Goal: Task Accomplishment & Management: Manage account settings

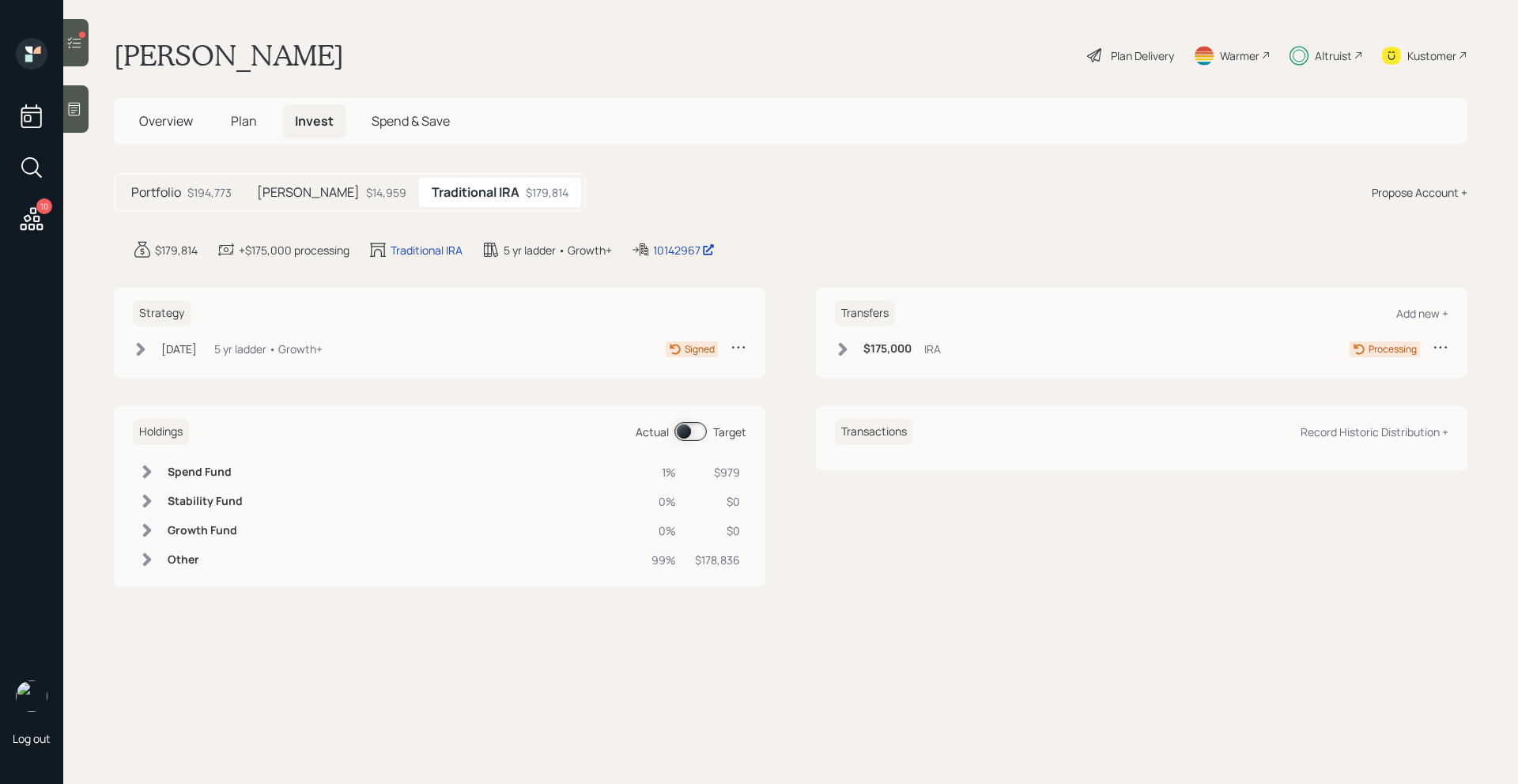
click at [366, 195] on div "$14,959" at bounding box center [386, 192] width 40 height 17
click at [435, 191] on h5 "Traditional IRA" at bounding box center [477, 192] width 84 height 15
click at [366, 190] on div "$14,959" at bounding box center [386, 192] width 40 height 17
click at [76, 44] on icon at bounding box center [75, 43] width 16 height 16
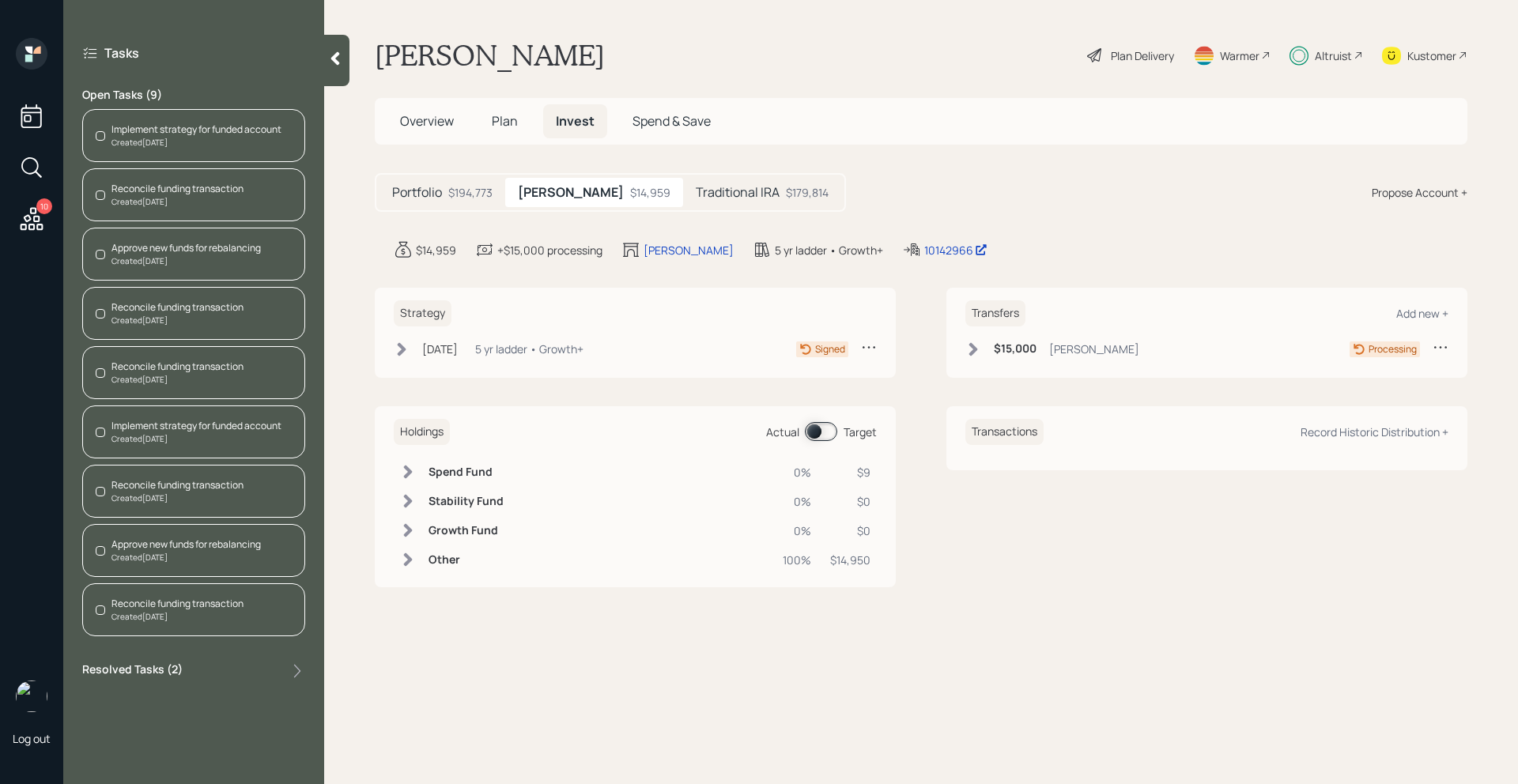
click at [259, 196] on div "Reconcile funding transaction Created Today" at bounding box center [193, 195] width 223 height 53
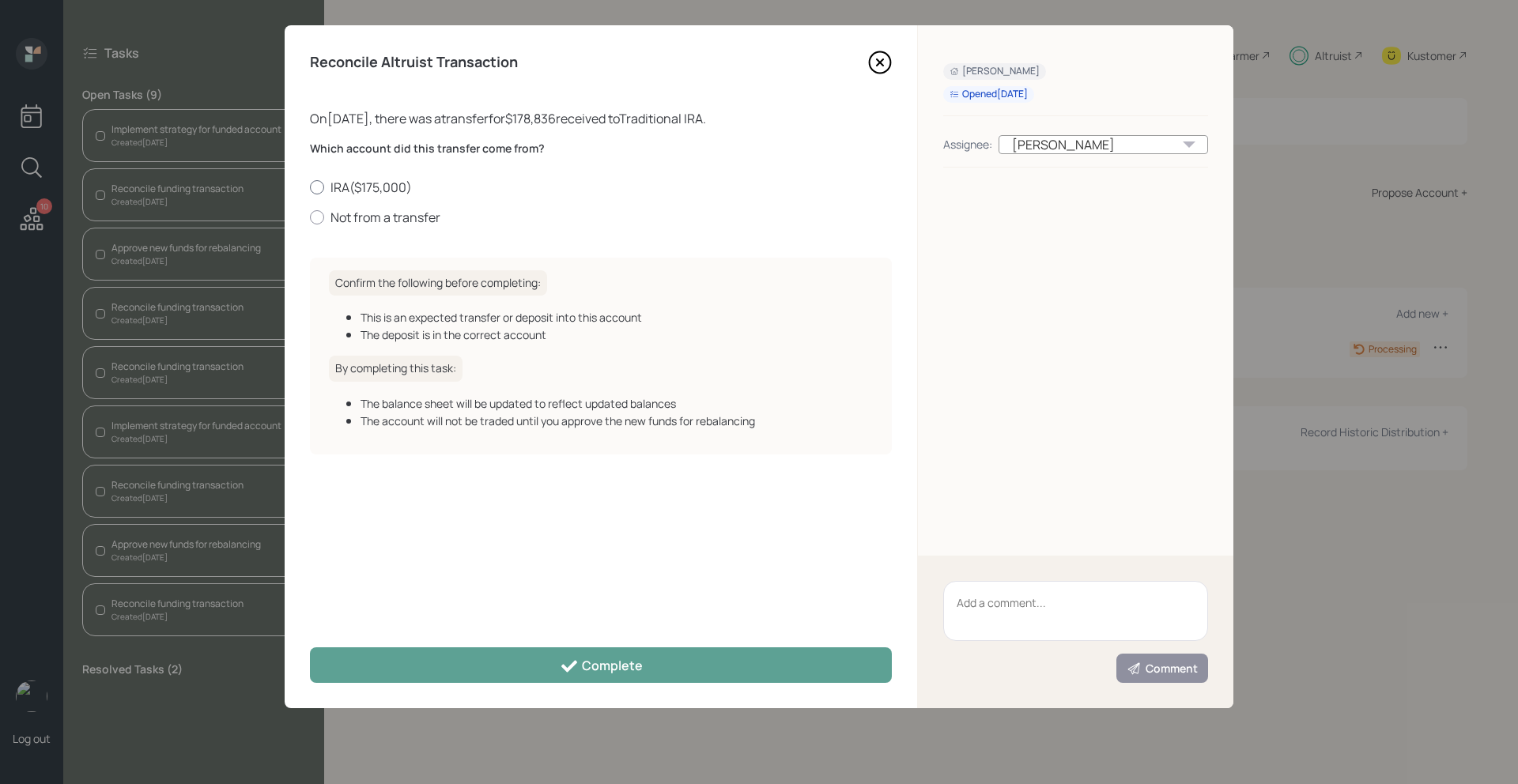
click at [373, 181] on label "IRA ( $175,000 )" at bounding box center [601, 188] width 582 height 18
click at [310, 187] on input "IRA ( $175,000 )" at bounding box center [309, 187] width 1 height 1
radio input "true"
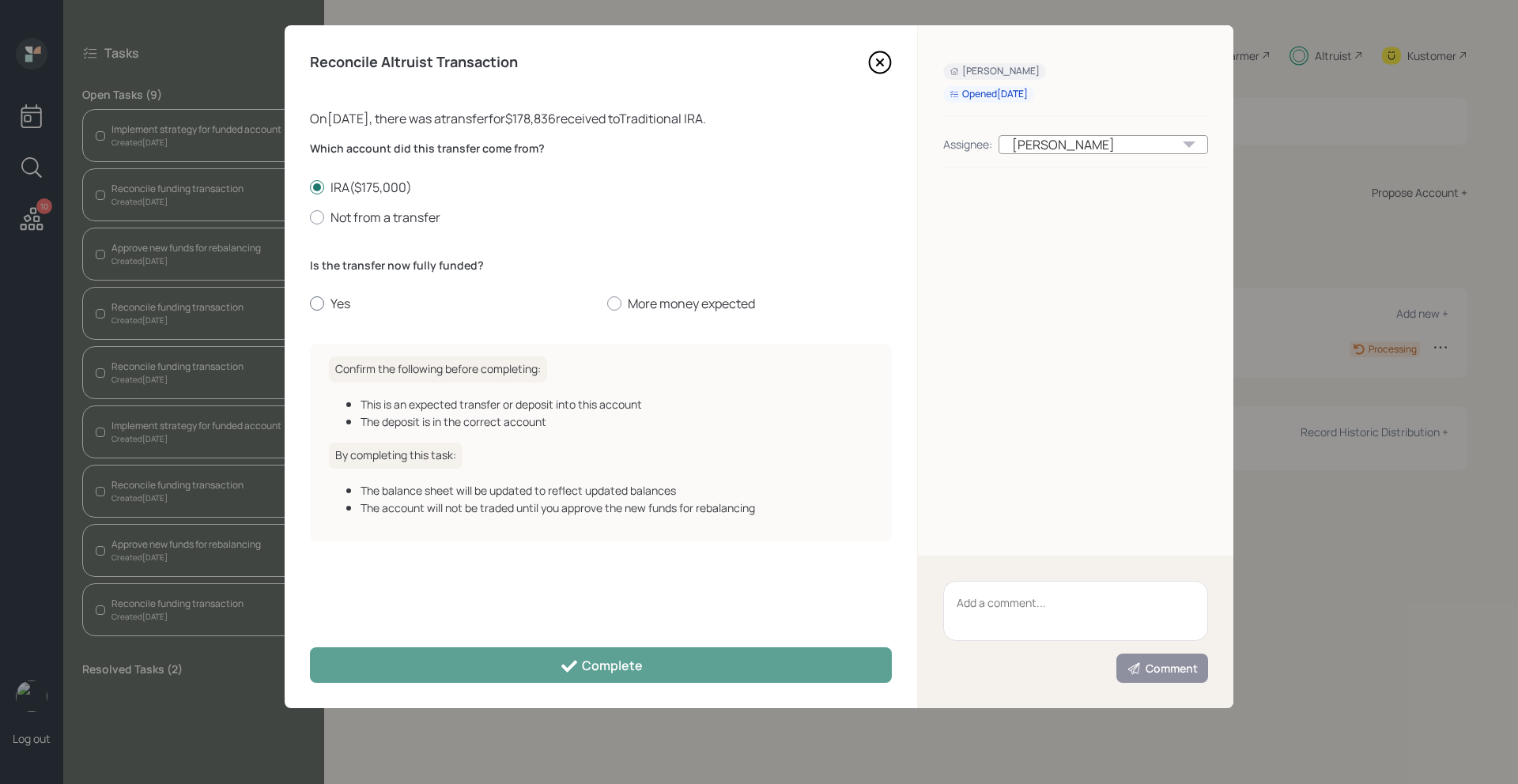
click at [328, 296] on label "Yes" at bounding box center [452, 303] width 285 height 18
click at [310, 303] on input "Yes" at bounding box center [309, 303] width 1 height 1
radio input "true"
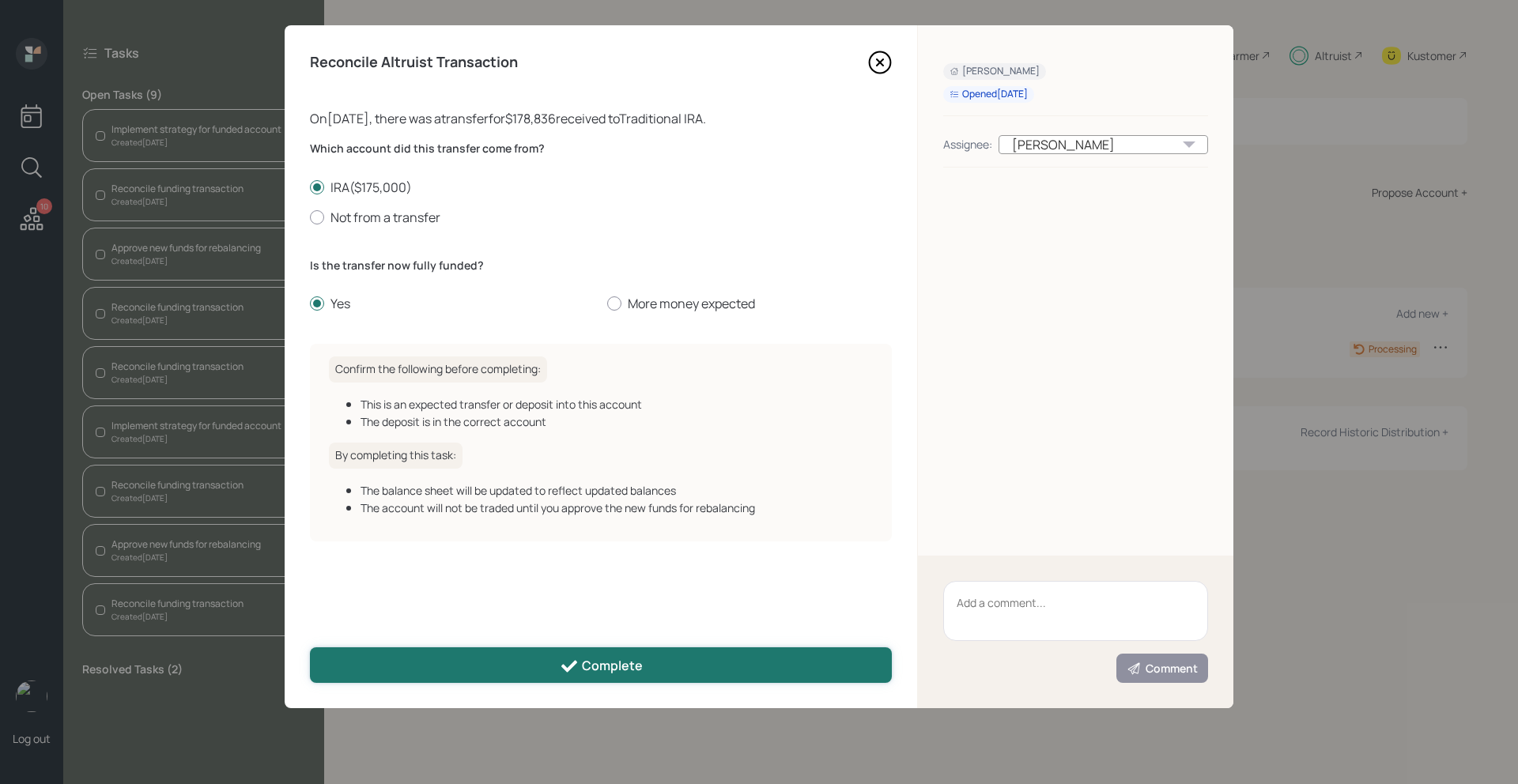
click at [441, 666] on button "Complete" at bounding box center [601, 665] width 582 height 36
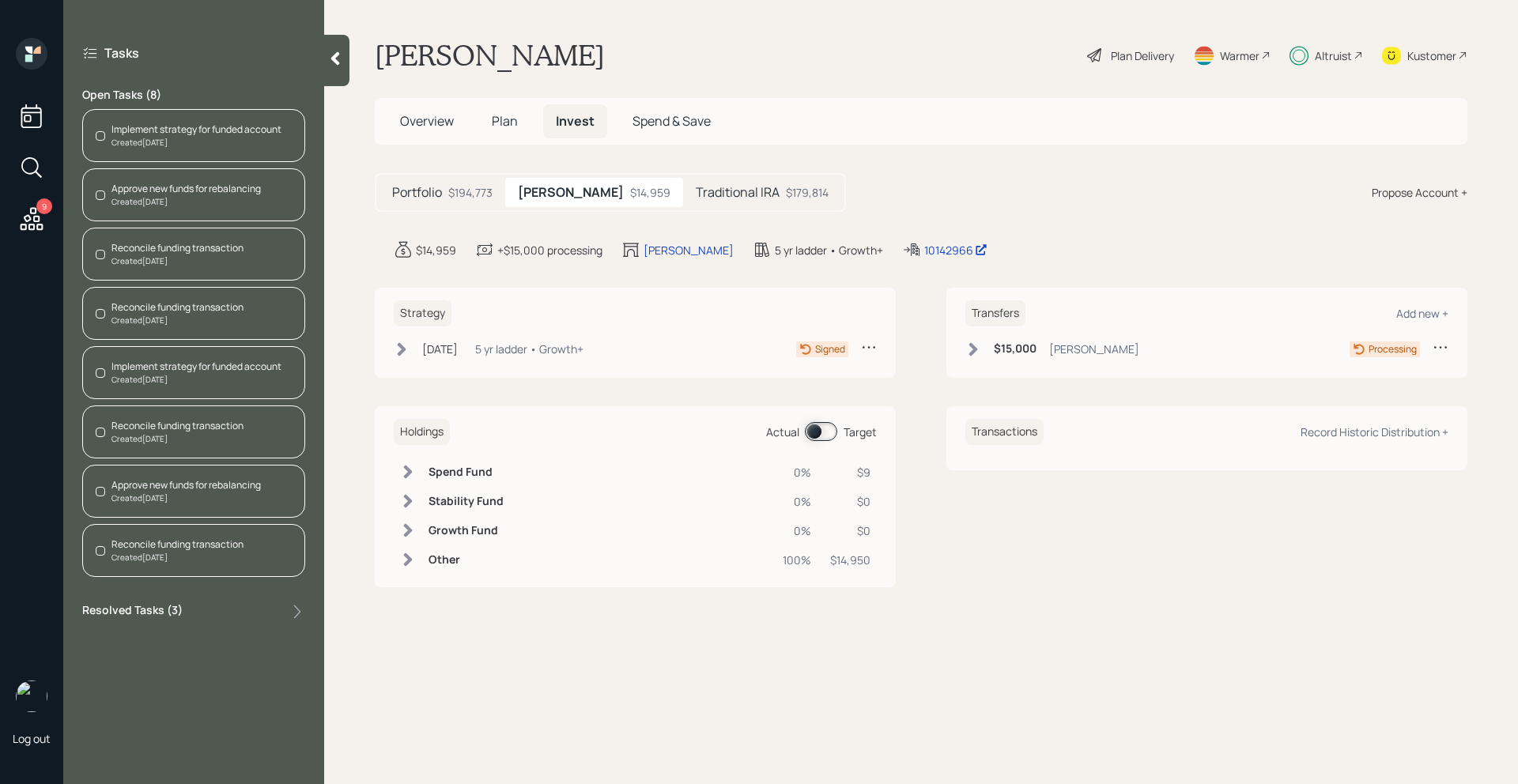
click at [221, 184] on div "Approve new funds for rebalancing" at bounding box center [186, 189] width 150 height 14
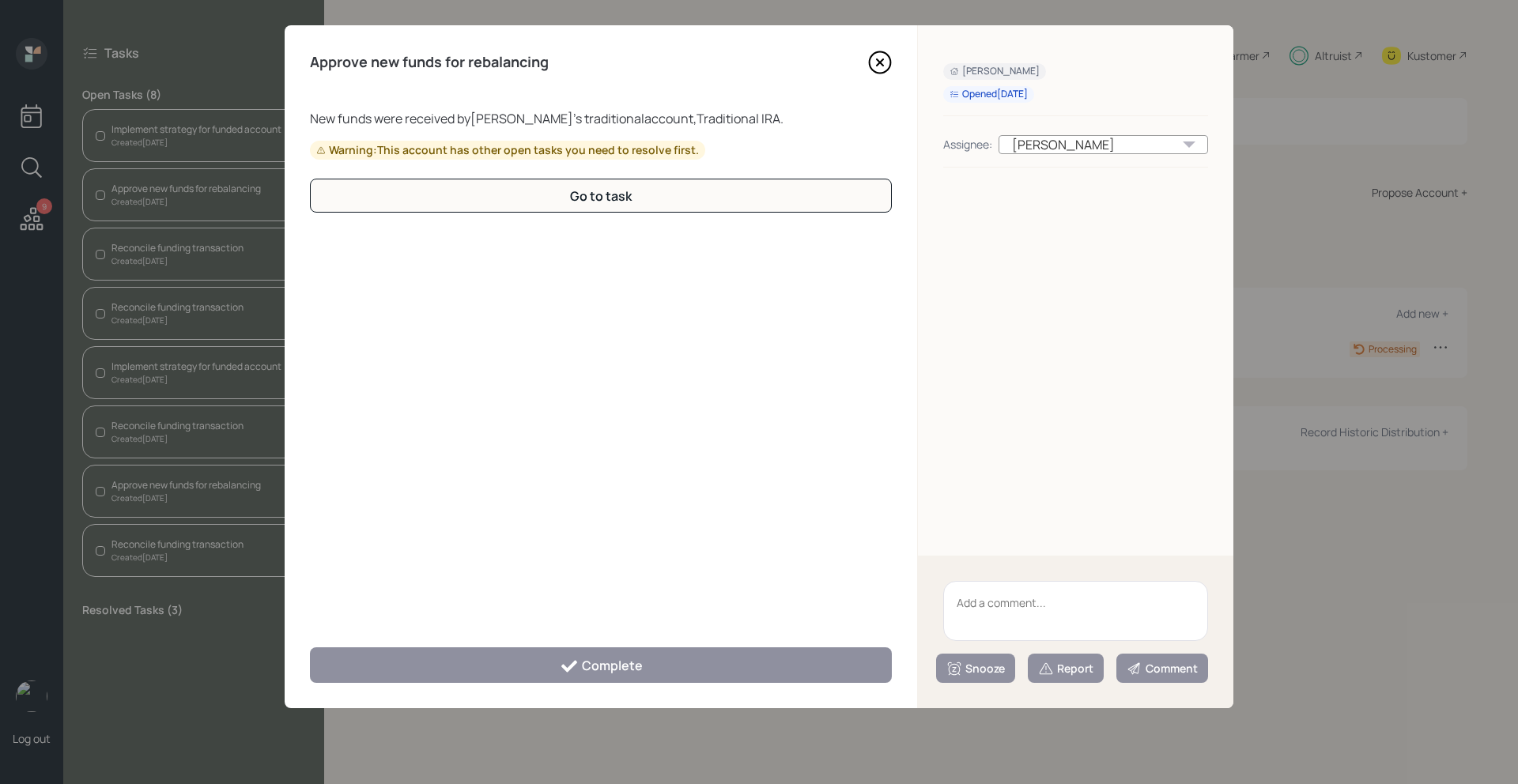
click at [881, 61] on icon at bounding box center [880, 62] width 6 height 6
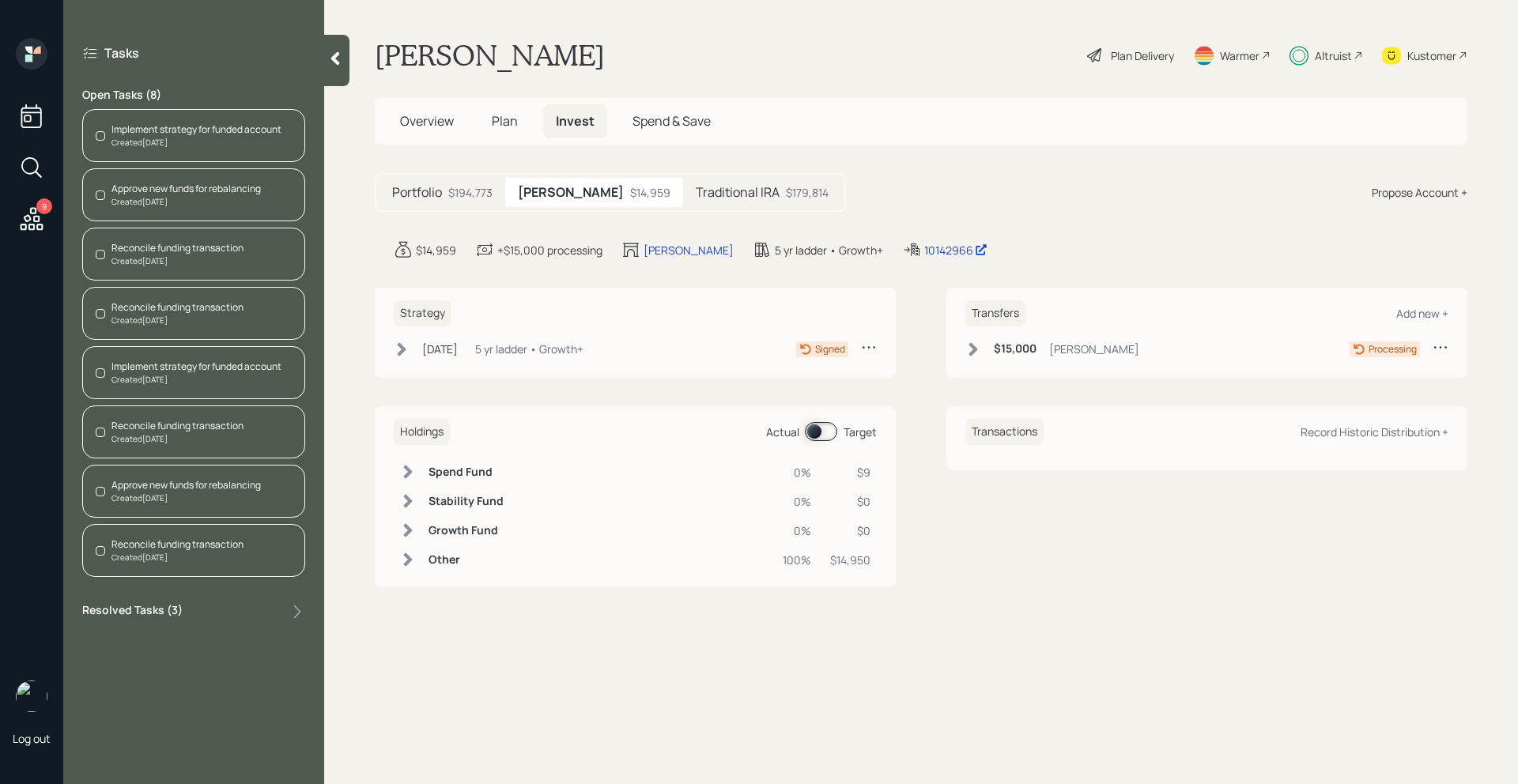
click at [201, 271] on div "Reconcile funding transaction Created Today" at bounding box center [193, 255] width 223 height 53
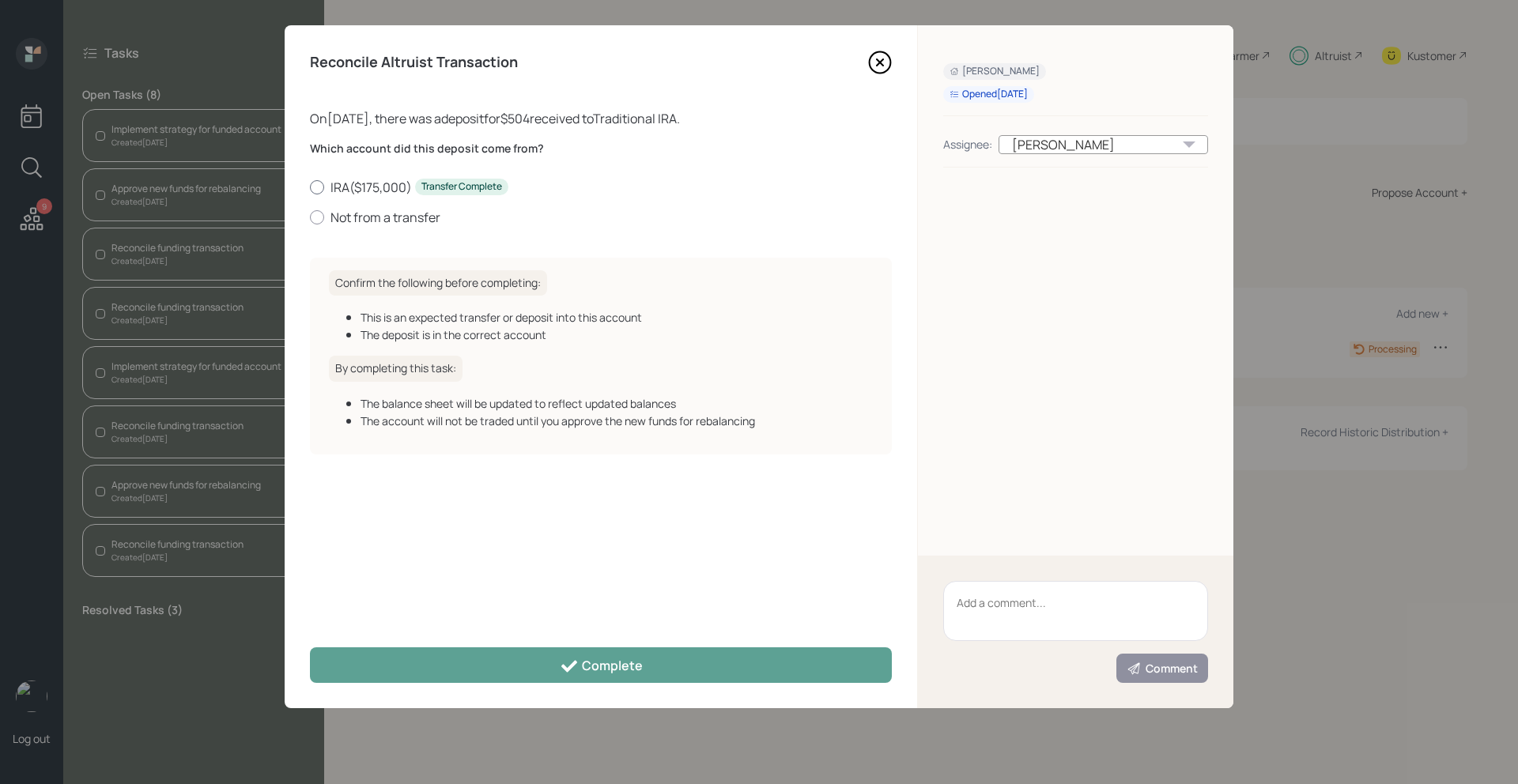
click at [319, 189] on div at bounding box center [317, 188] width 14 height 14
click at [310, 188] on input "IRA ( $175,000 ) Transfer Complete" at bounding box center [309, 187] width 1 height 1
radio input "true"
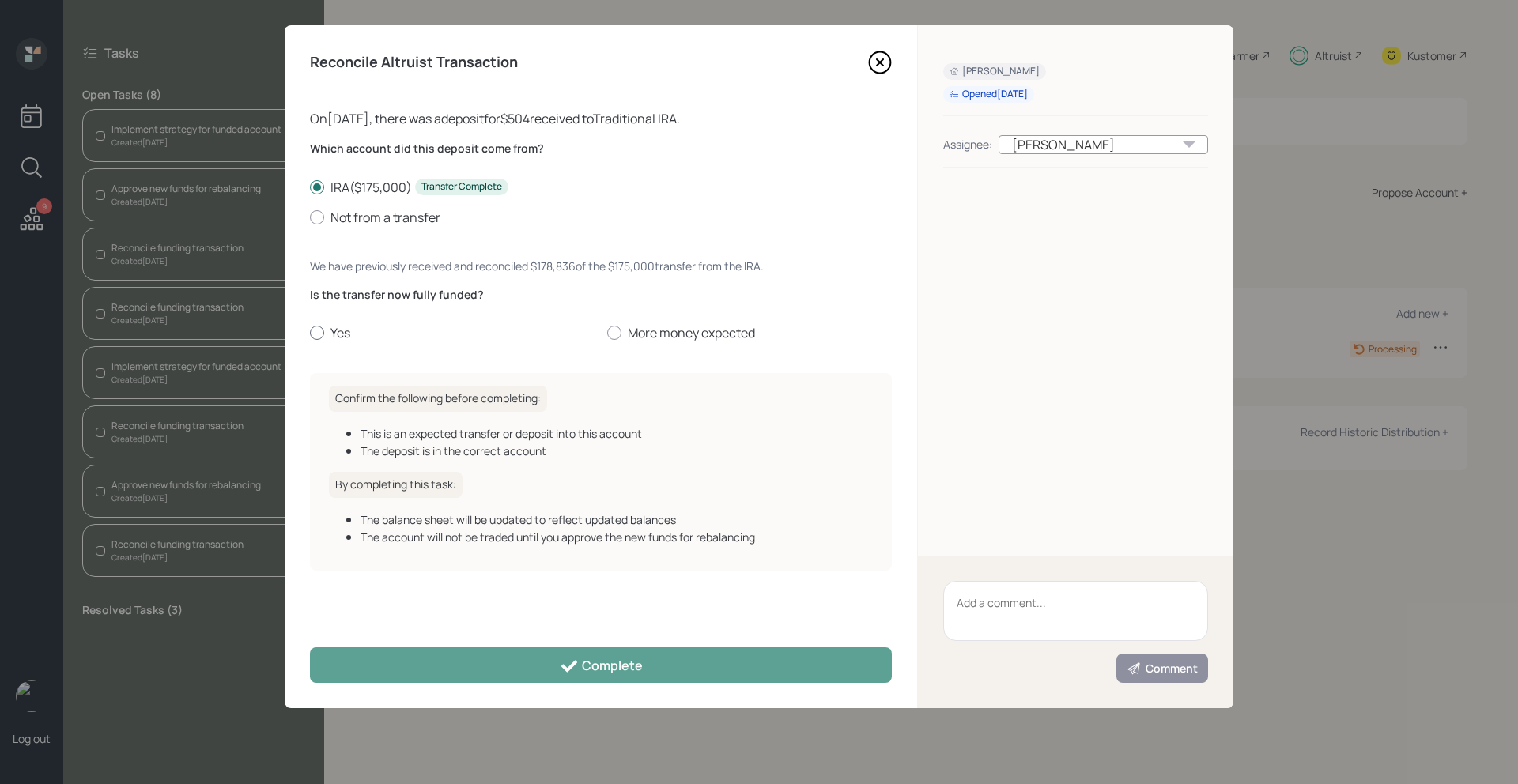
click at [326, 333] on label "Yes" at bounding box center [452, 333] width 285 height 18
click at [310, 333] on input "Yes" at bounding box center [309, 333] width 1 height 1
radio input "true"
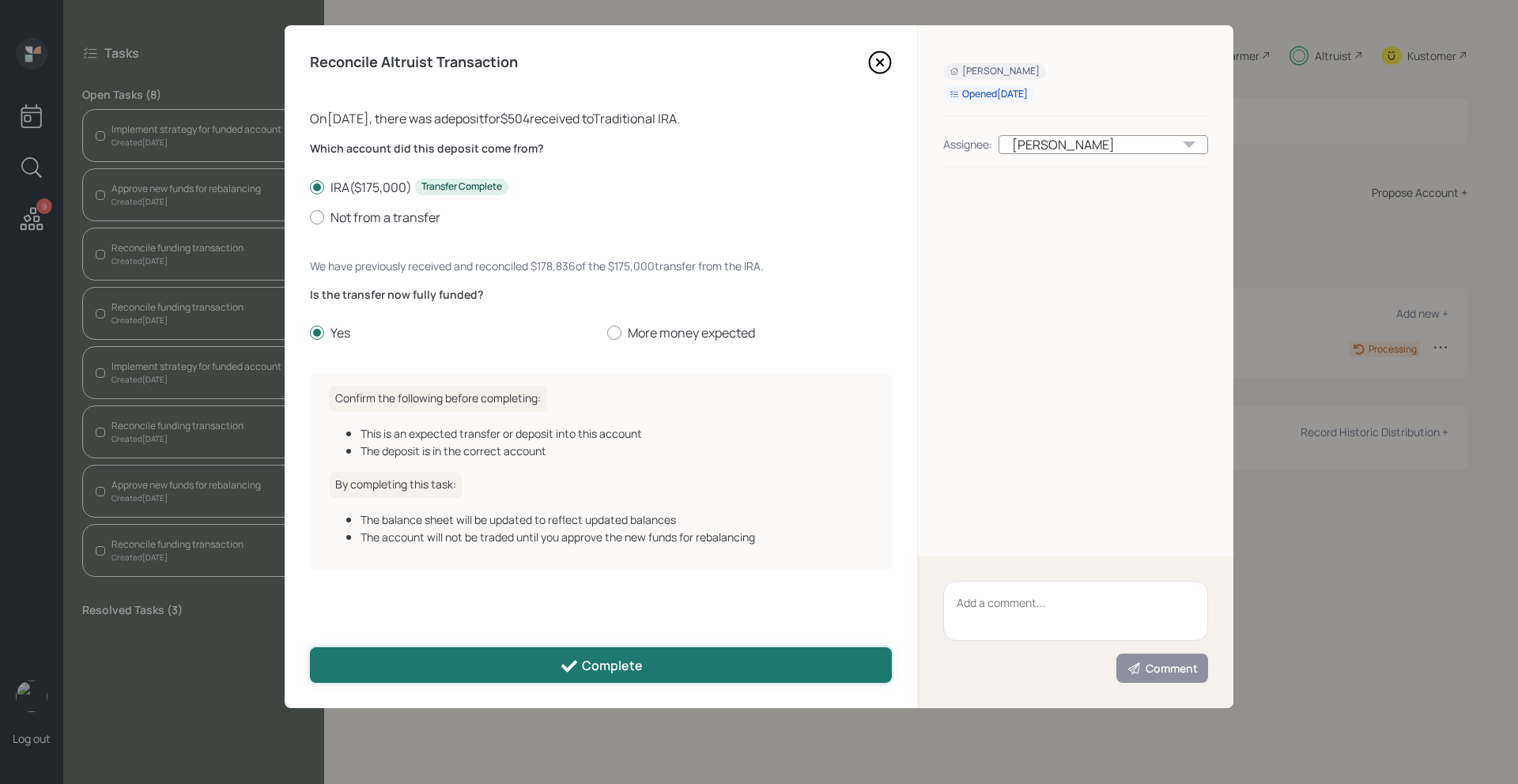
click at [389, 666] on button "Complete" at bounding box center [601, 665] width 582 height 36
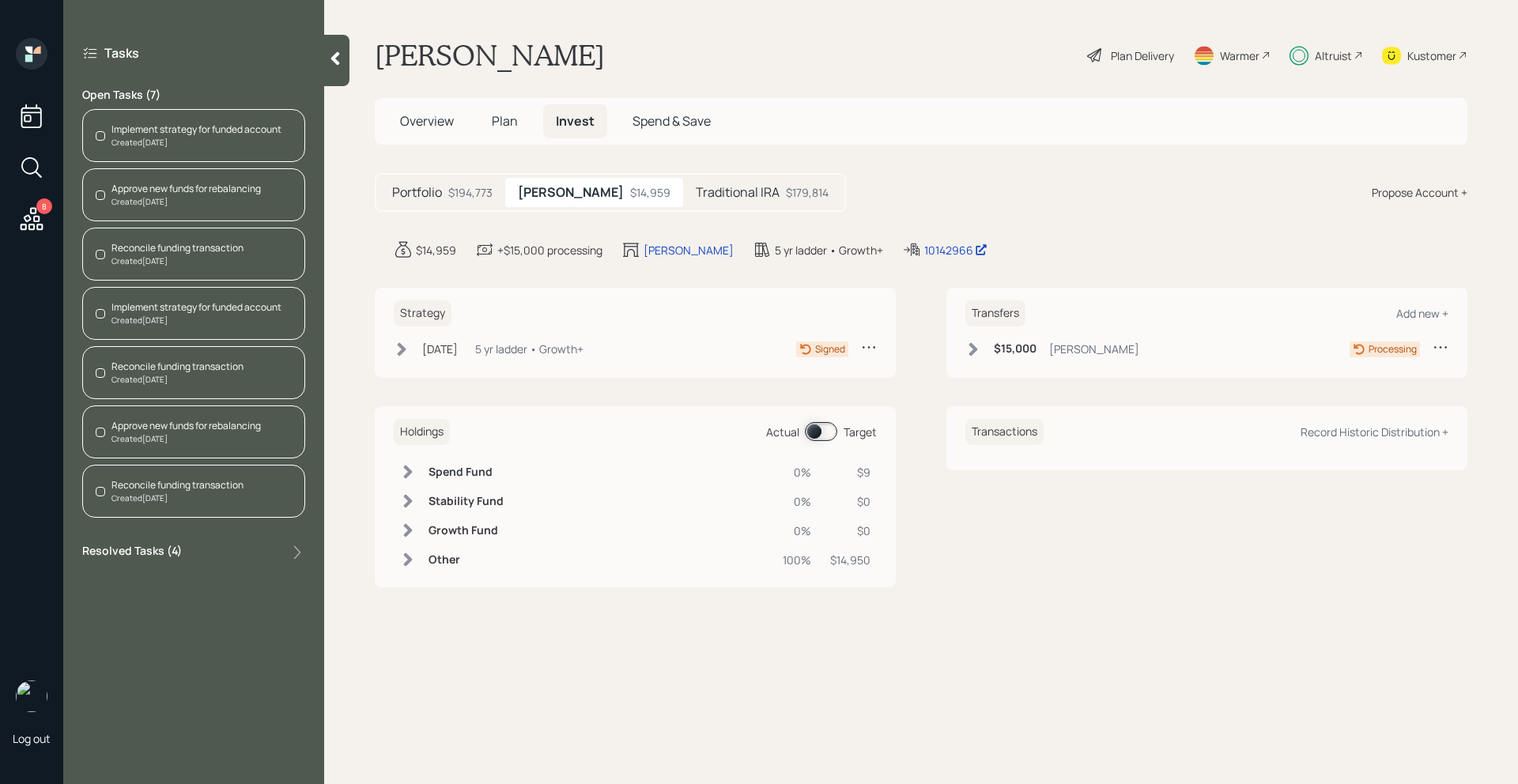
click at [222, 255] on div "Created Today" at bounding box center [177, 261] width 132 height 12
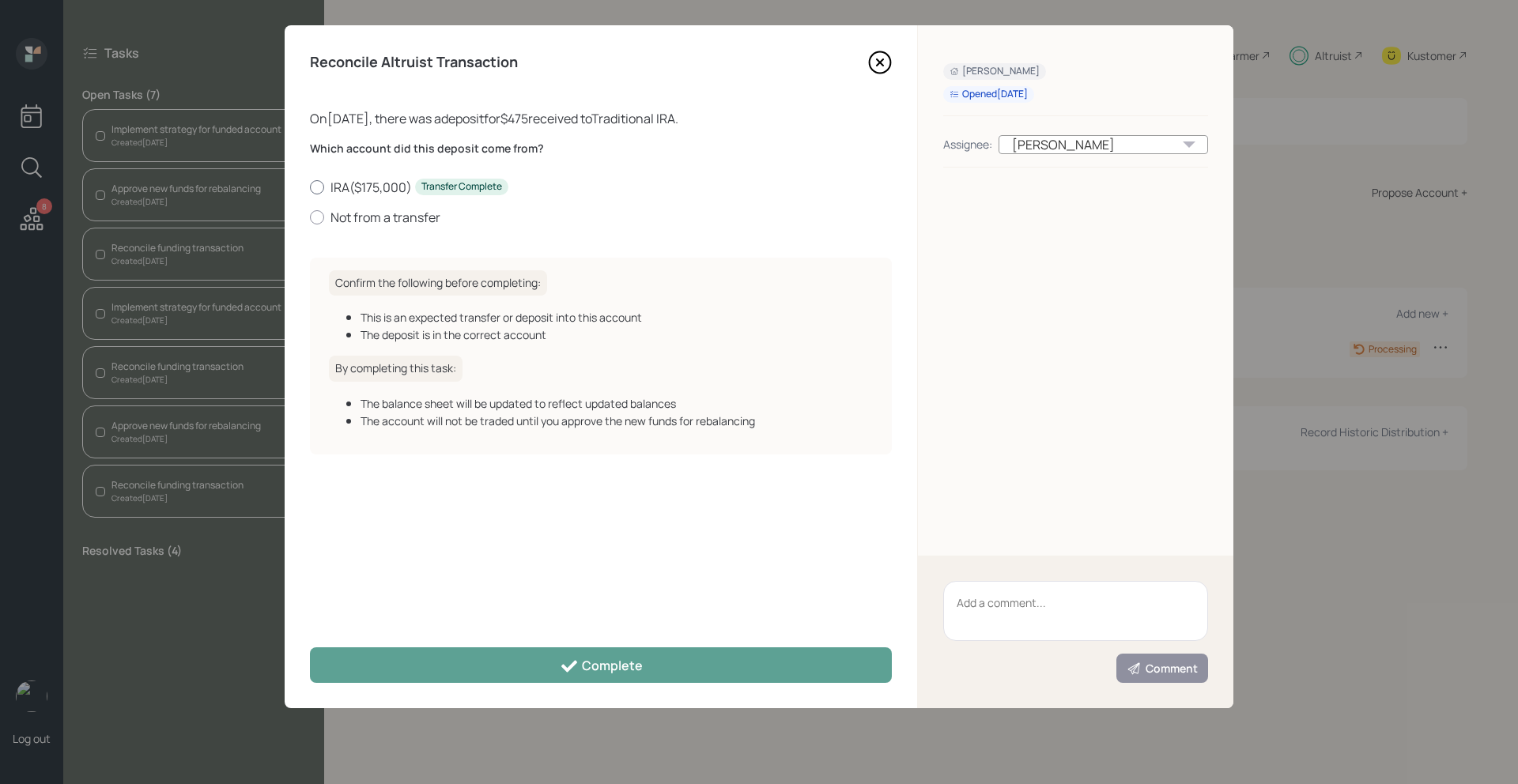
click at [325, 187] on label "IRA ( $175,000 ) Transfer Complete" at bounding box center [601, 188] width 582 height 18
click at [310, 187] on input "IRA ( $175,000 ) Transfer Complete" at bounding box center [309, 187] width 1 height 1
radio input "true"
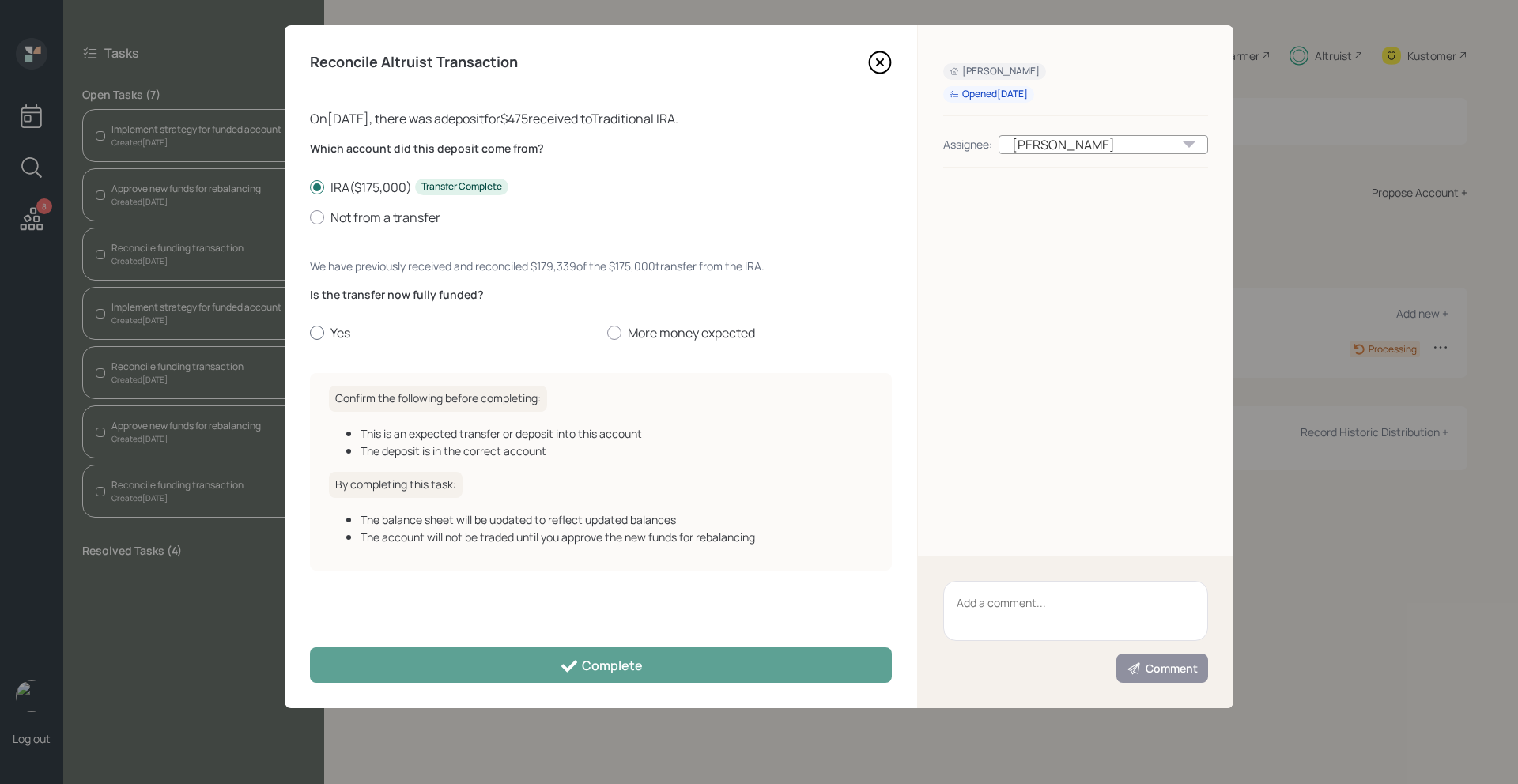
click at [327, 332] on label "Yes" at bounding box center [452, 333] width 285 height 18
click at [310, 333] on input "Yes" at bounding box center [309, 333] width 1 height 1
radio input "true"
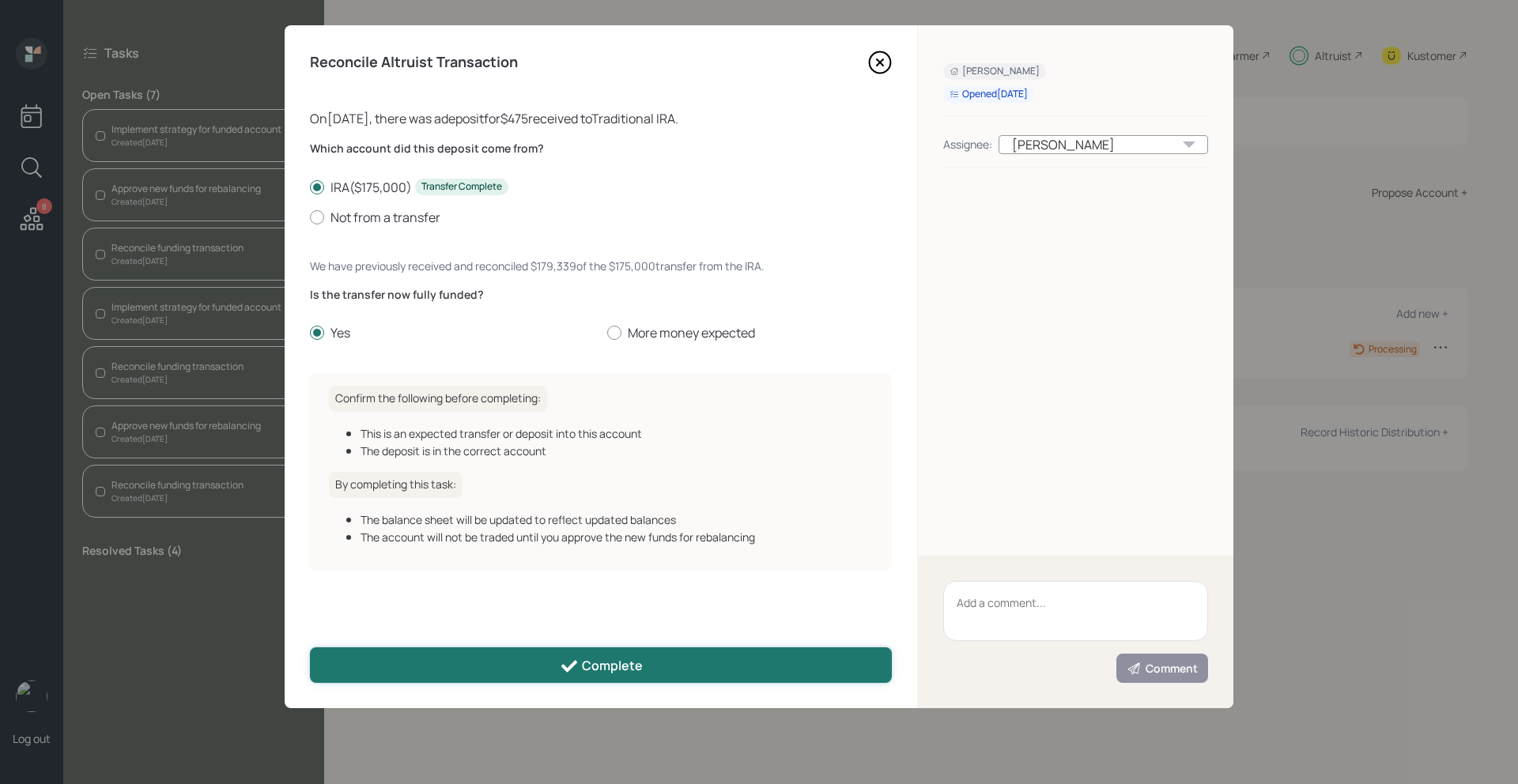
click at [414, 661] on button "Complete" at bounding box center [601, 665] width 582 height 36
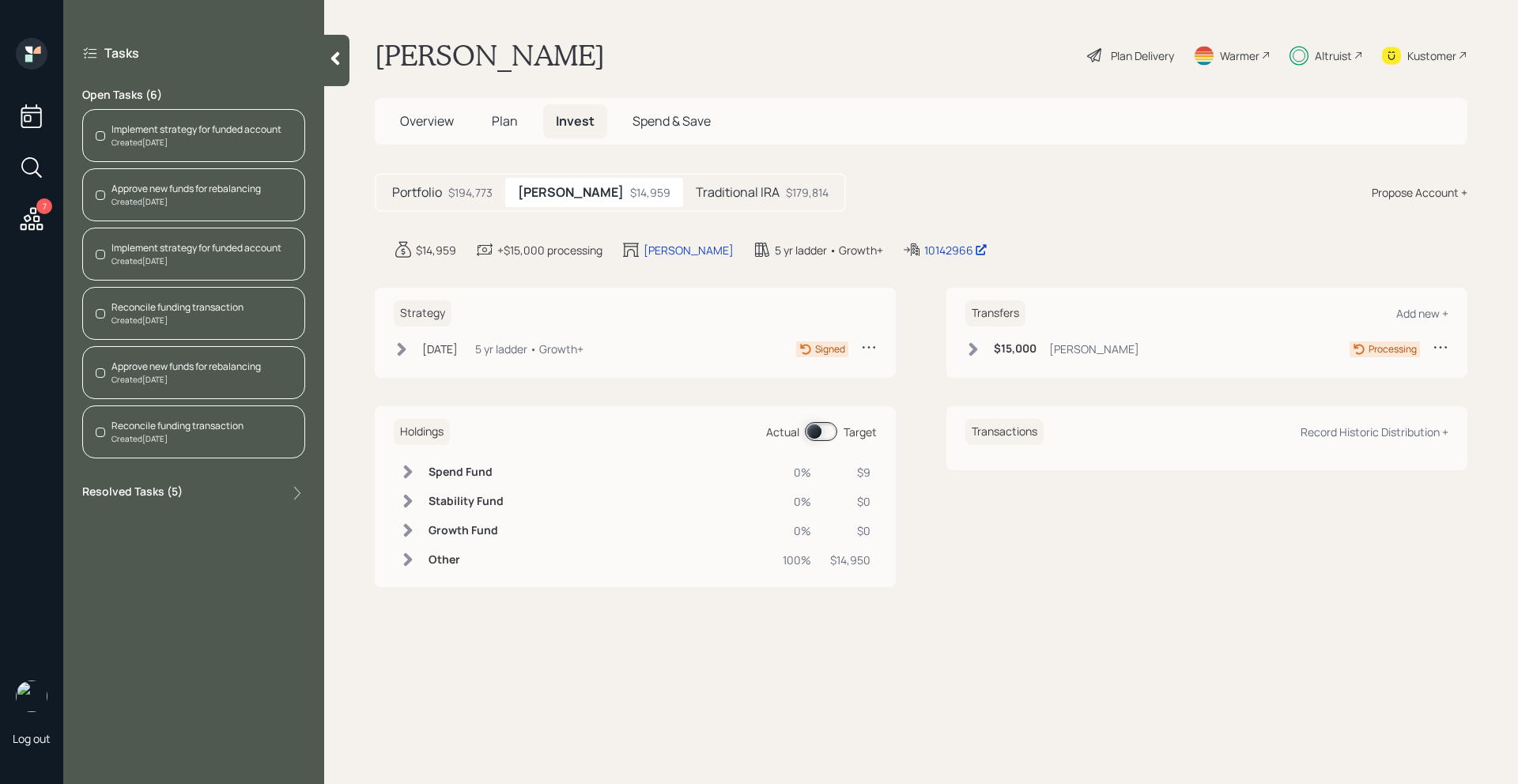
click at [202, 303] on div "Reconcile funding transaction" at bounding box center [177, 308] width 132 height 14
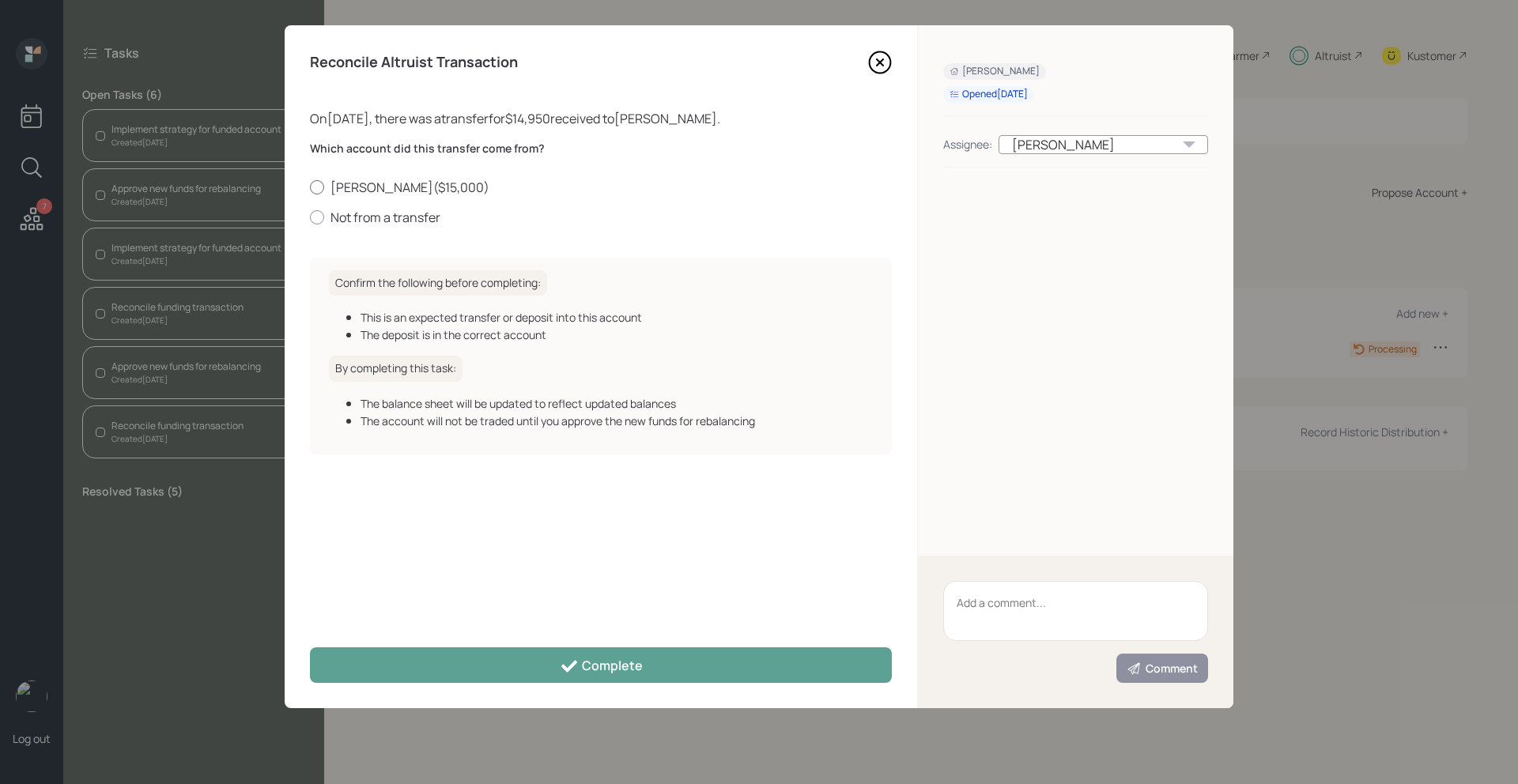
click at [342, 187] on label "Roth IRA ( $15,000 )" at bounding box center [601, 188] width 582 height 18
click at [310, 187] on input "Roth IRA ( $15,000 )" at bounding box center [309, 187] width 1 height 1
radio input "true"
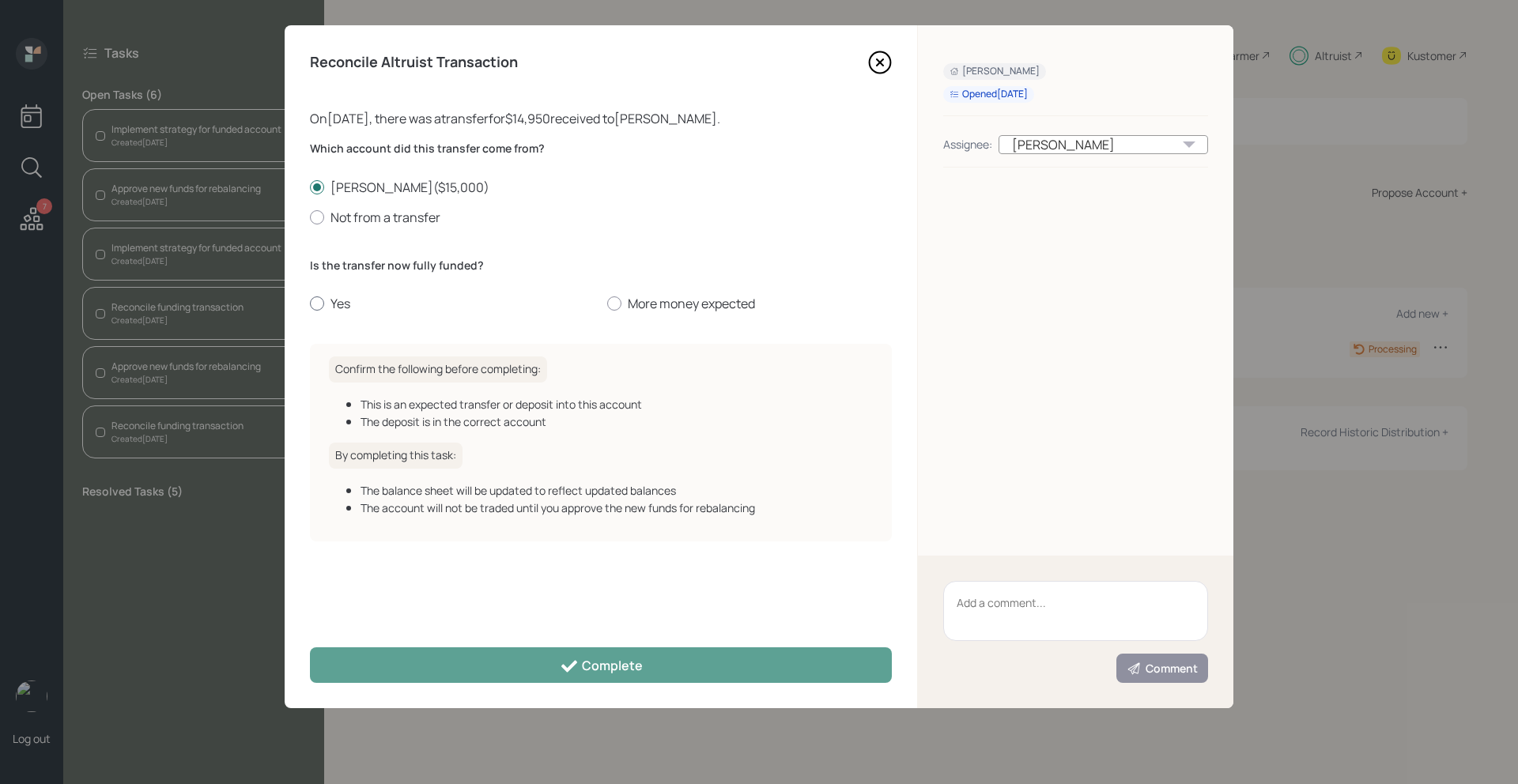
click at [321, 302] on div at bounding box center [317, 303] width 14 height 14
click at [310, 303] on input "Yes" at bounding box center [309, 303] width 1 height 1
radio input "true"
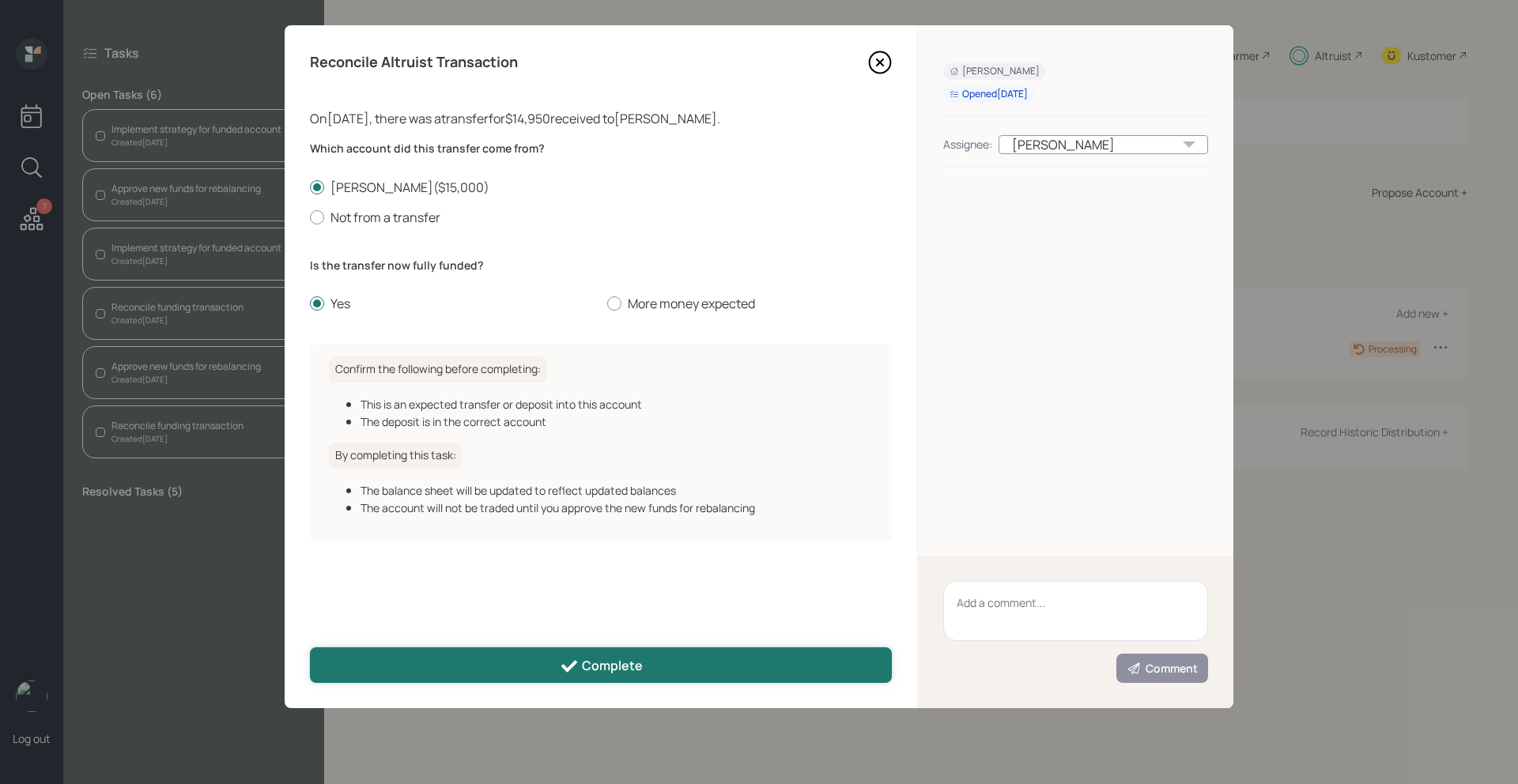
click at [464, 675] on button "Complete" at bounding box center [601, 665] width 582 height 36
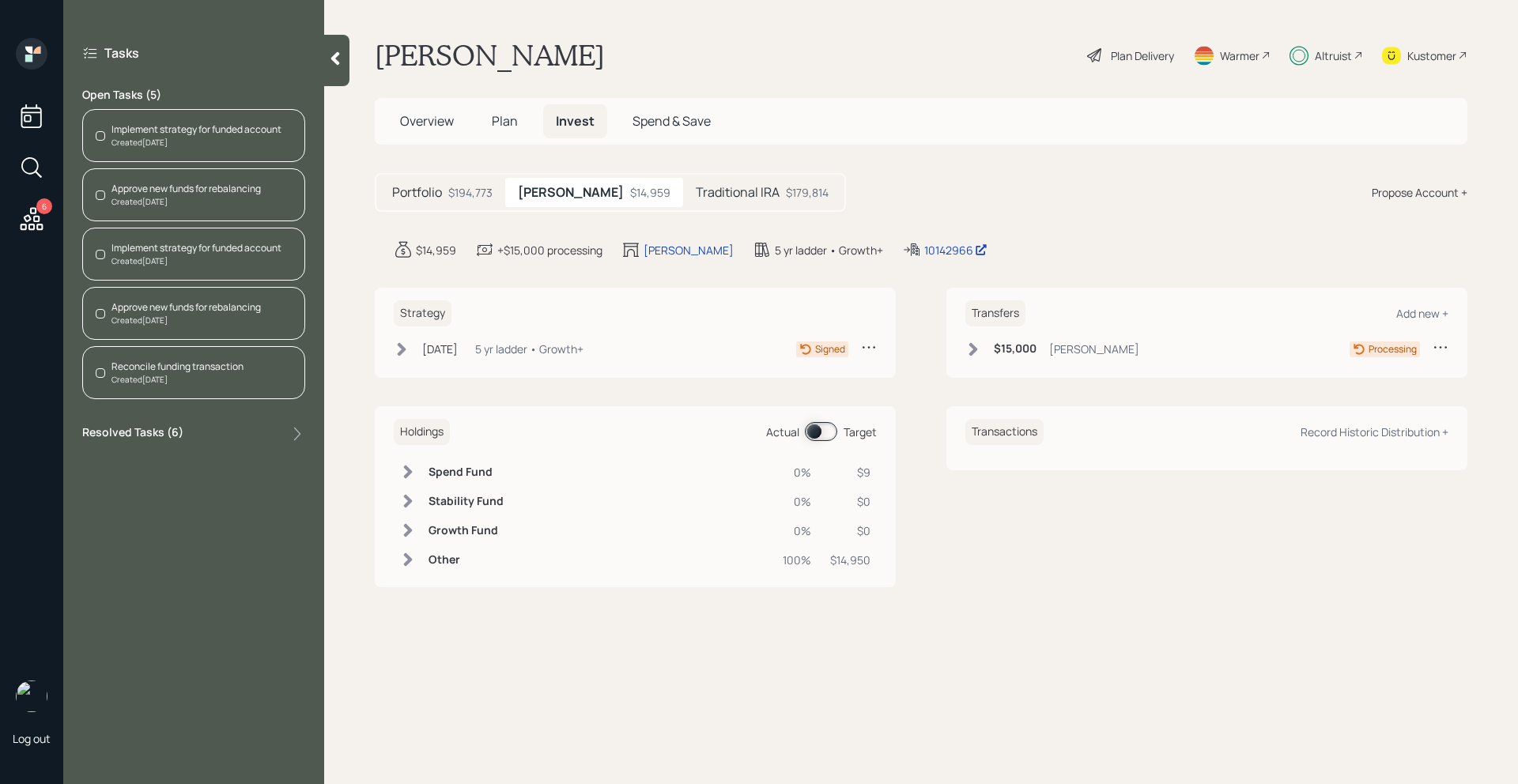
click at [230, 360] on div "Reconcile funding transaction" at bounding box center [177, 367] width 132 height 14
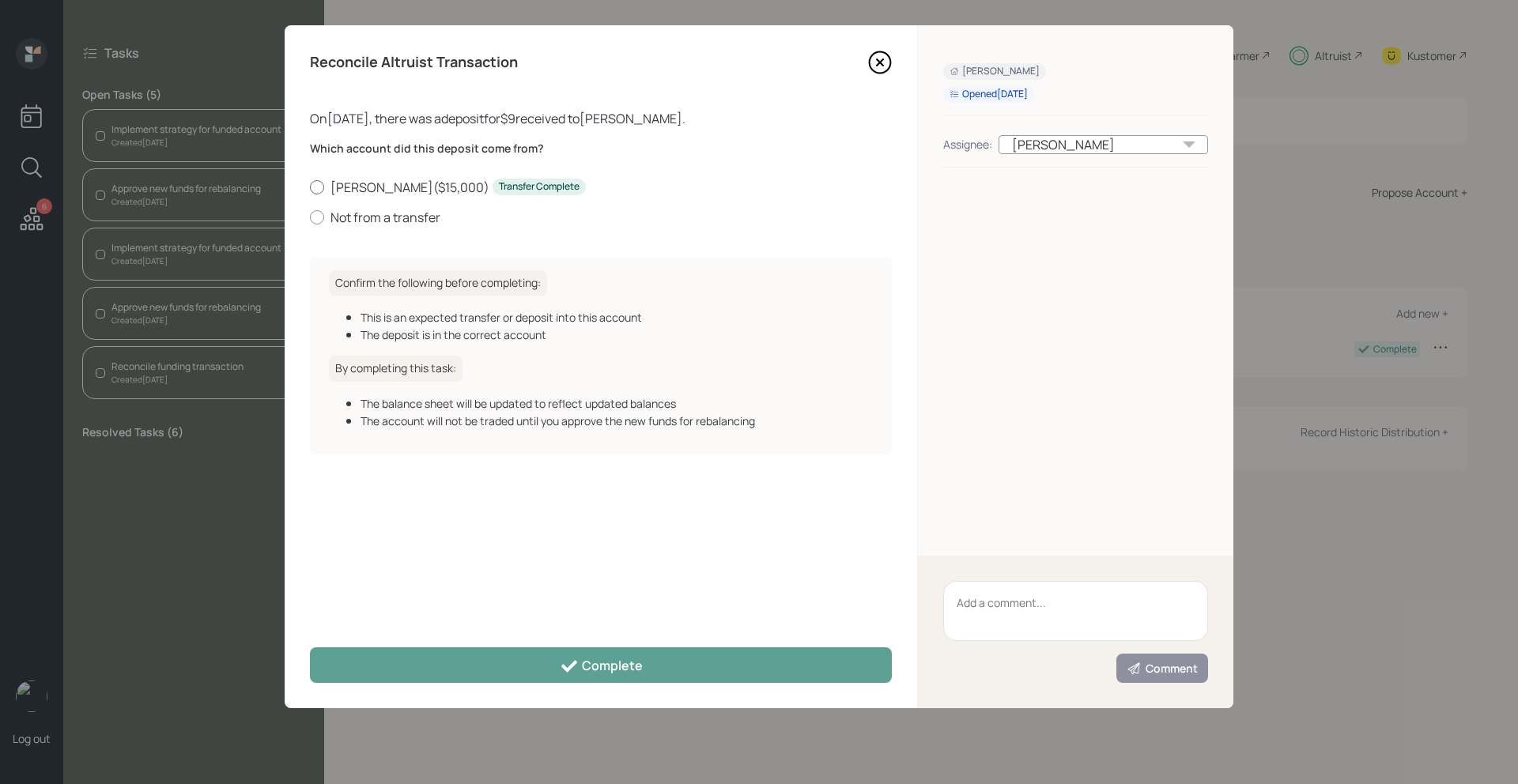
click at [371, 181] on label "Roth IRA ( $15,000 ) Transfer Complete" at bounding box center [601, 188] width 582 height 18
click at [310, 187] on input "Roth IRA ( $15,000 ) Transfer Complete" at bounding box center [309, 187] width 1 height 1
radio input "true"
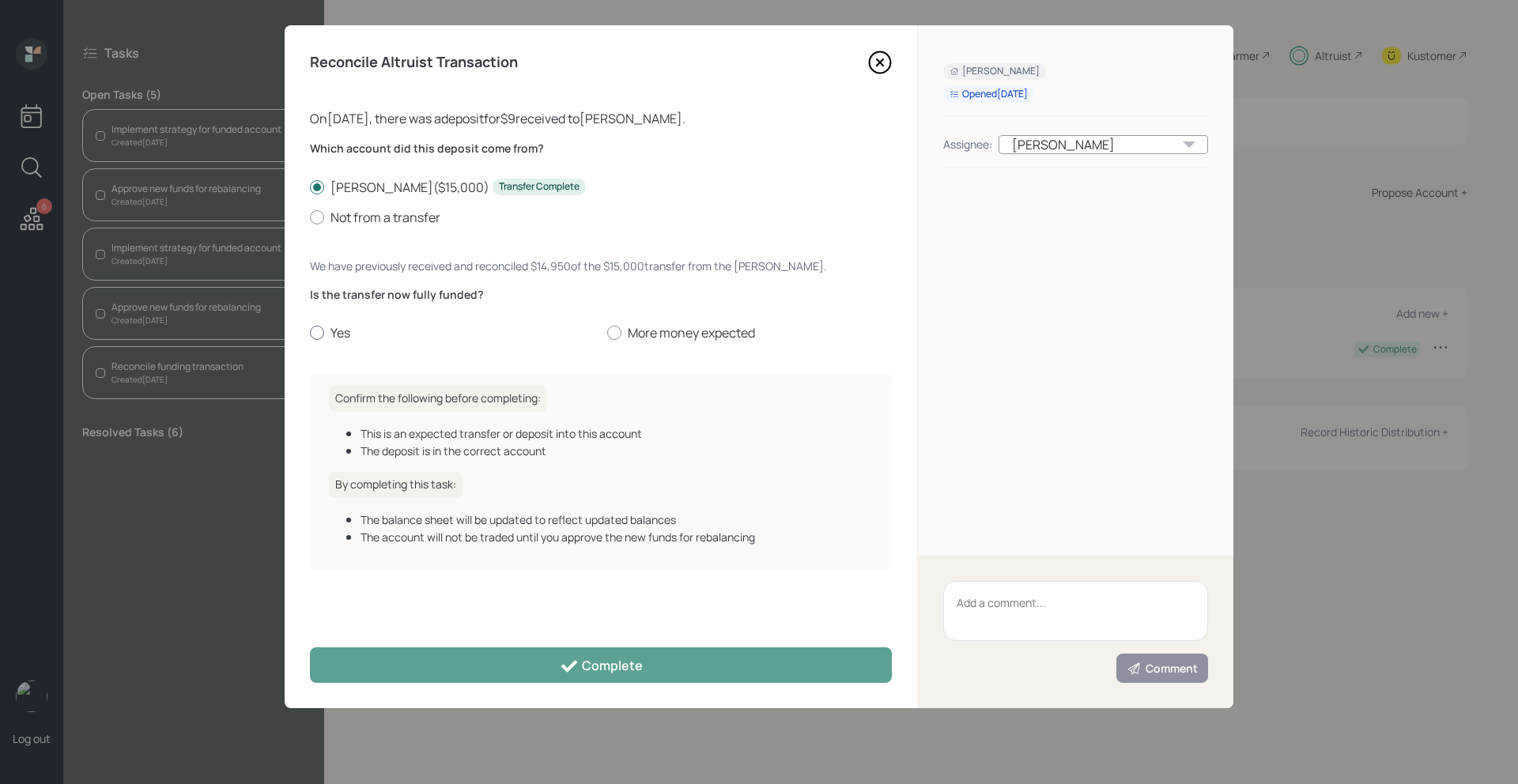
click at [319, 335] on div at bounding box center [317, 333] width 14 height 14
click at [310, 334] on input "Yes" at bounding box center [309, 333] width 1 height 1
radio input "true"
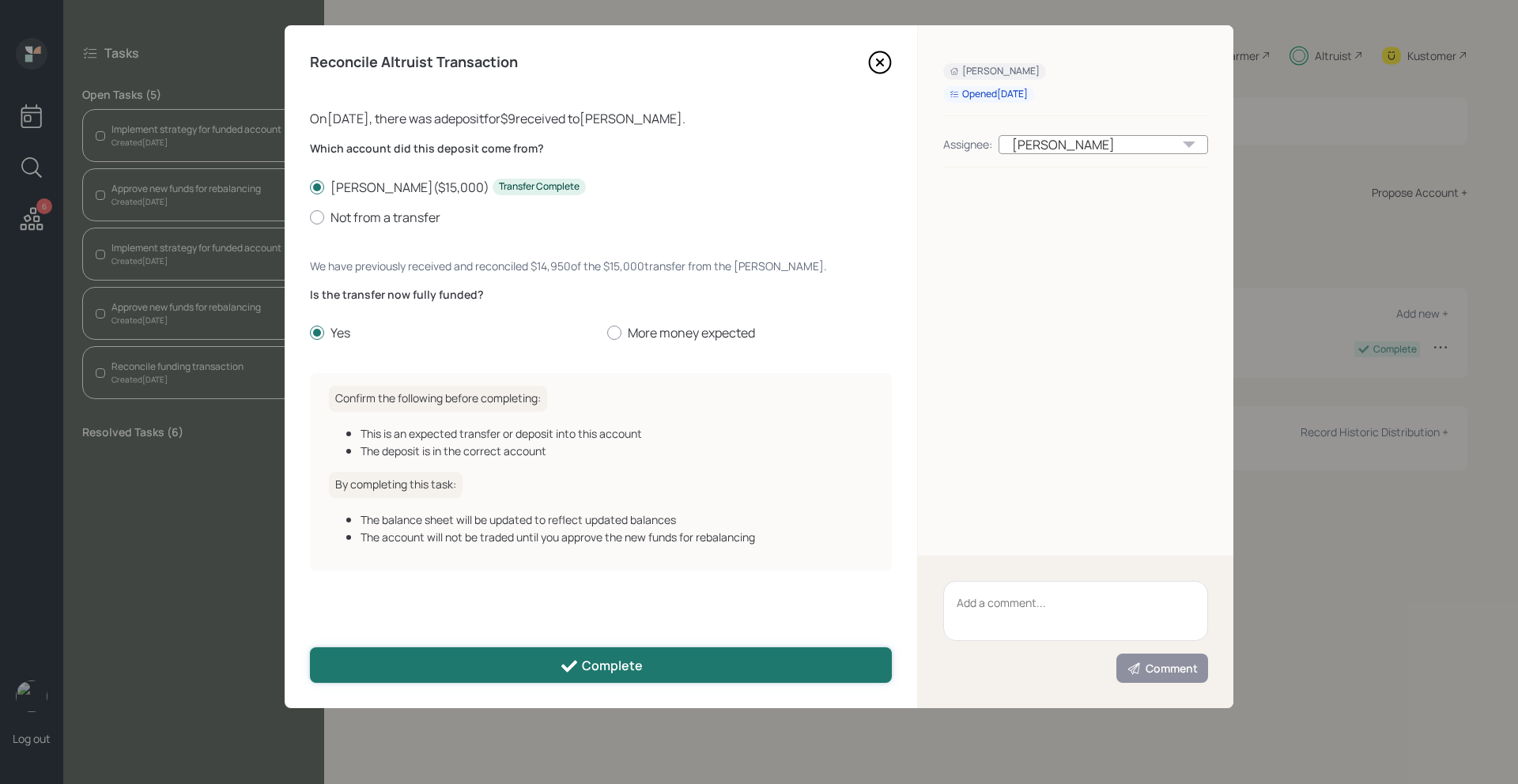
click at [537, 662] on button "Complete" at bounding box center [601, 665] width 582 height 36
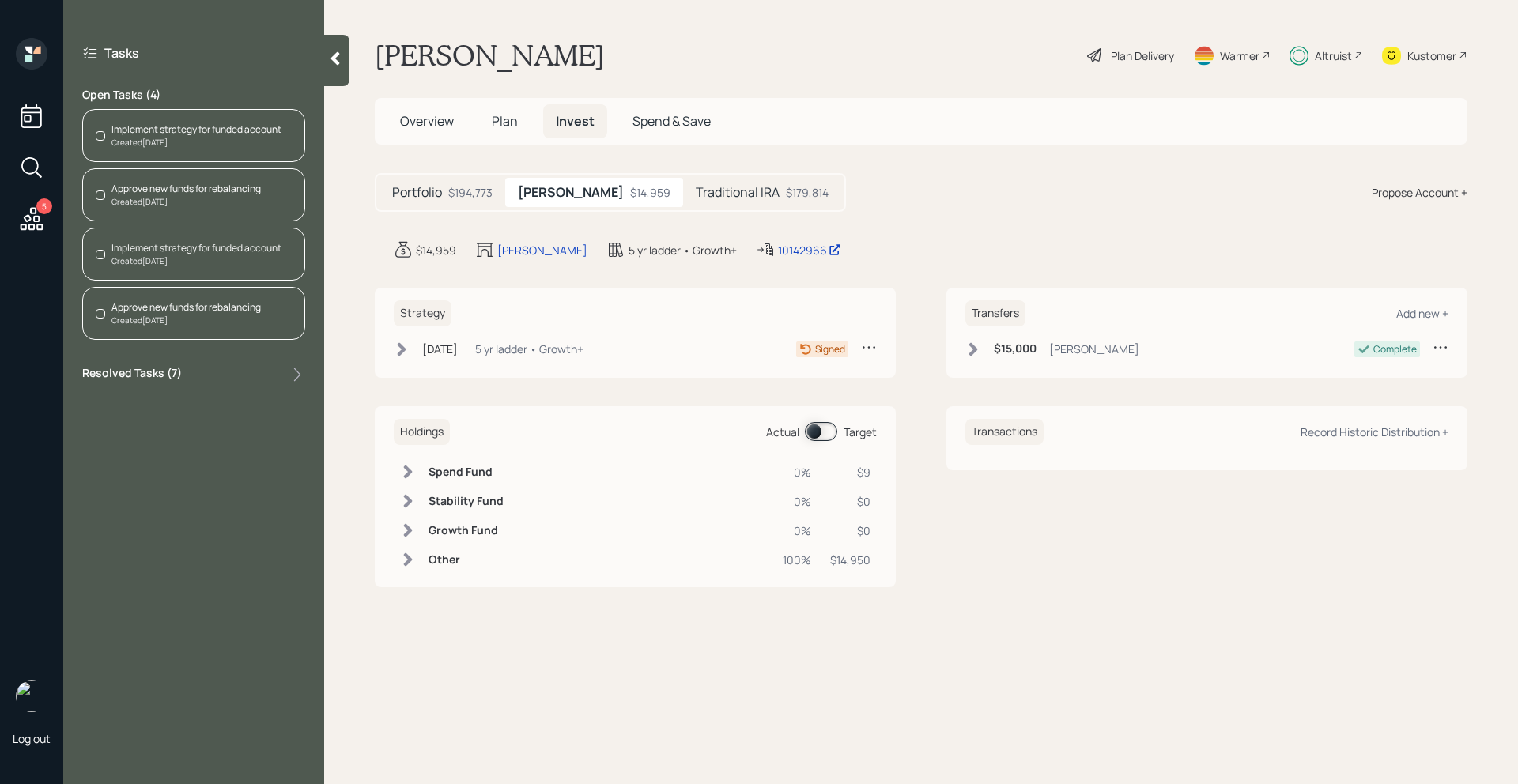
click at [202, 192] on div "Approve new funds for rebalancing" at bounding box center [186, 189] width 150 height 14
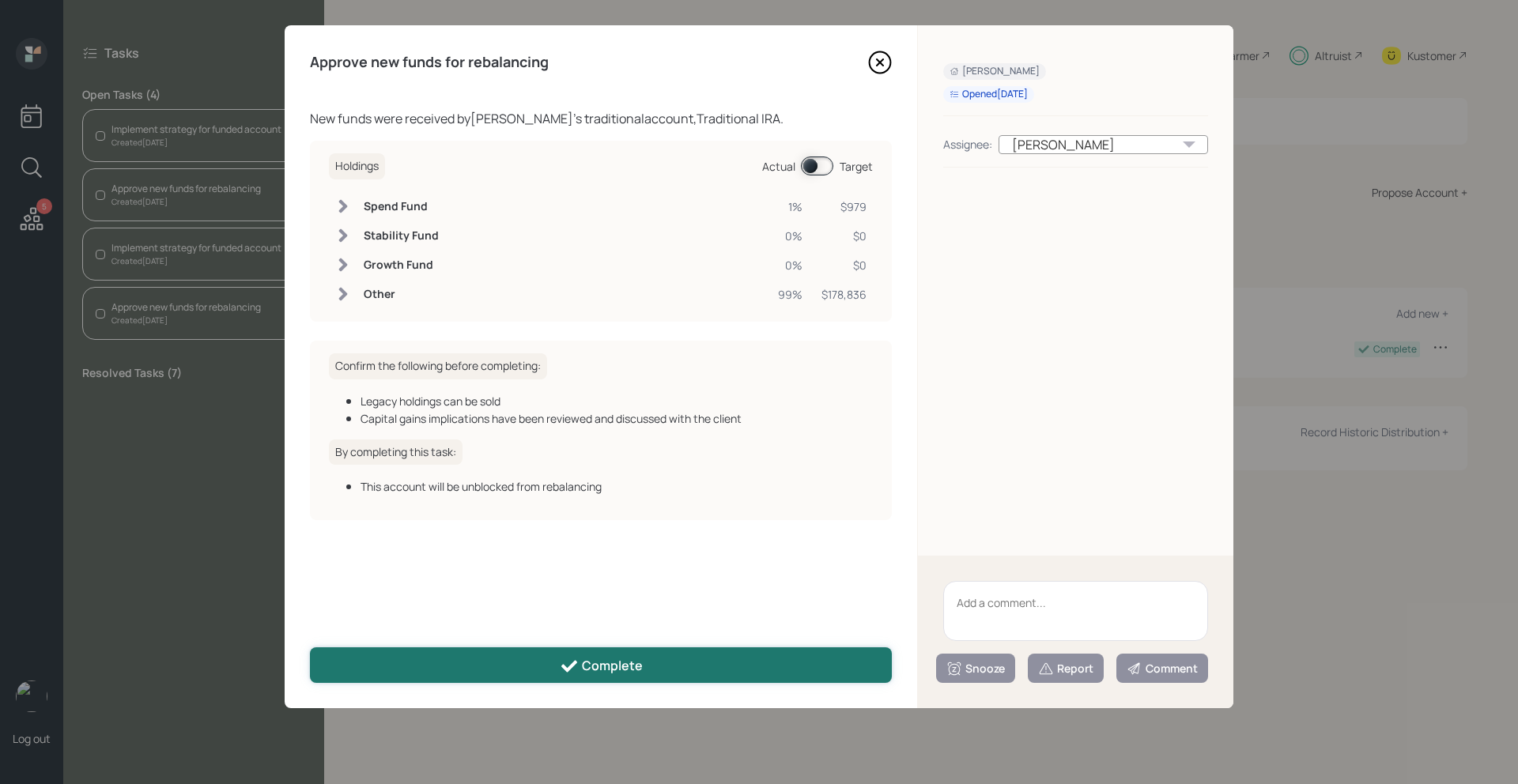
click at [428, 659] on button "Complete" at bounding box center [601, 665] width 582 height 36
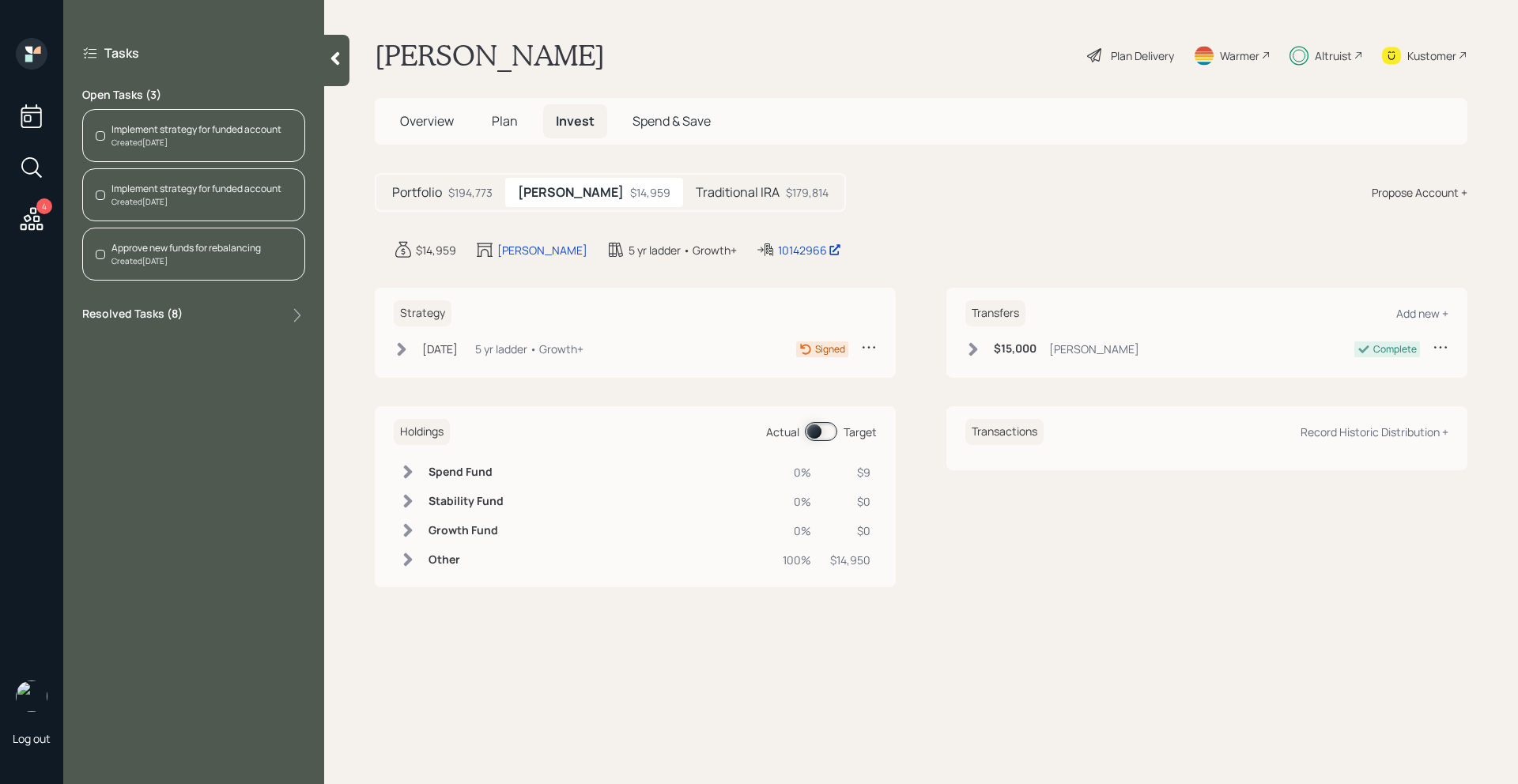
click at [242, 247] on div "Approve new funds for rebalancing" at bounding box center [186, 248] width 150 height 14
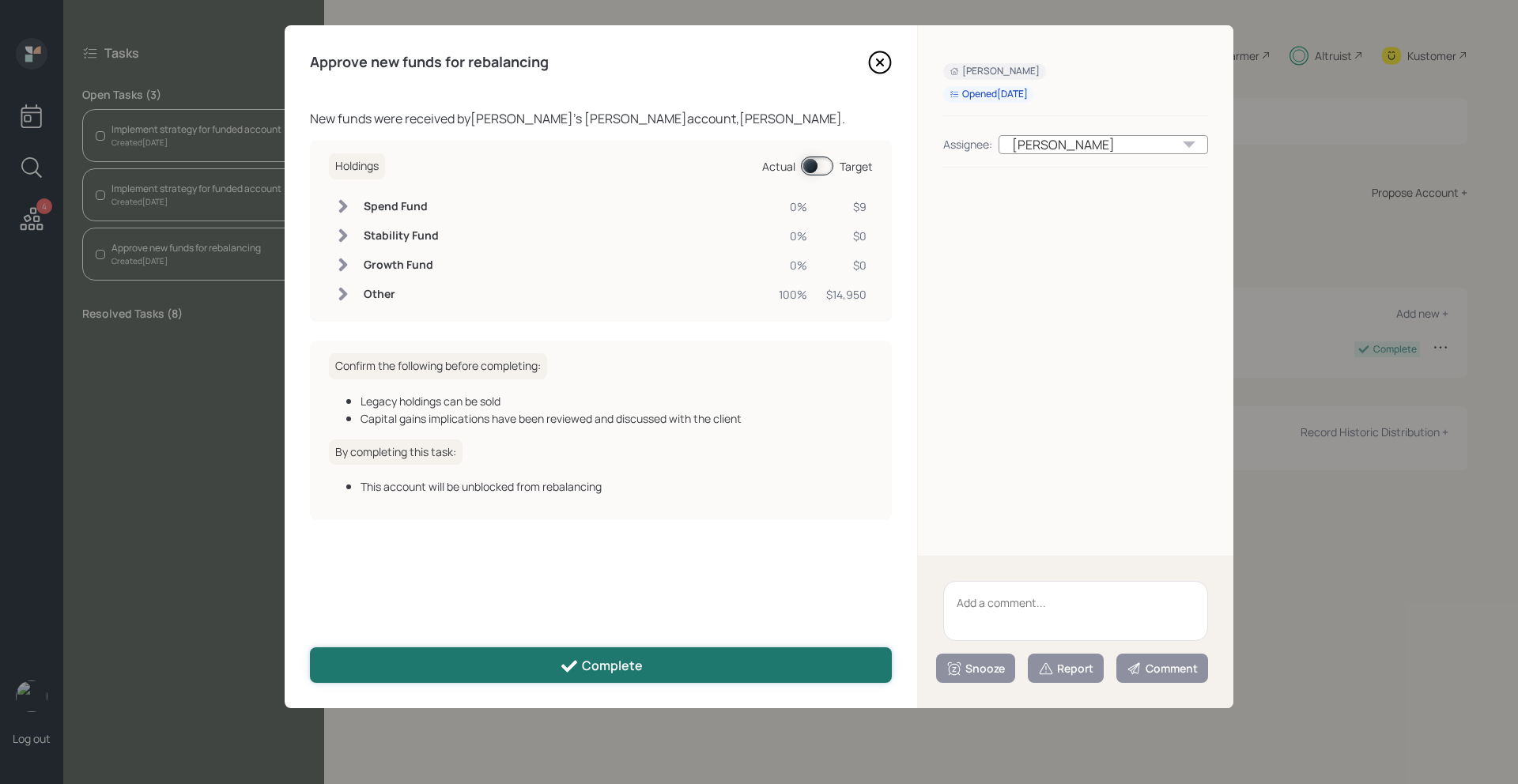
click at [442, 659] on button "Complete" at bounding box center [601, 665] width 582 height 36
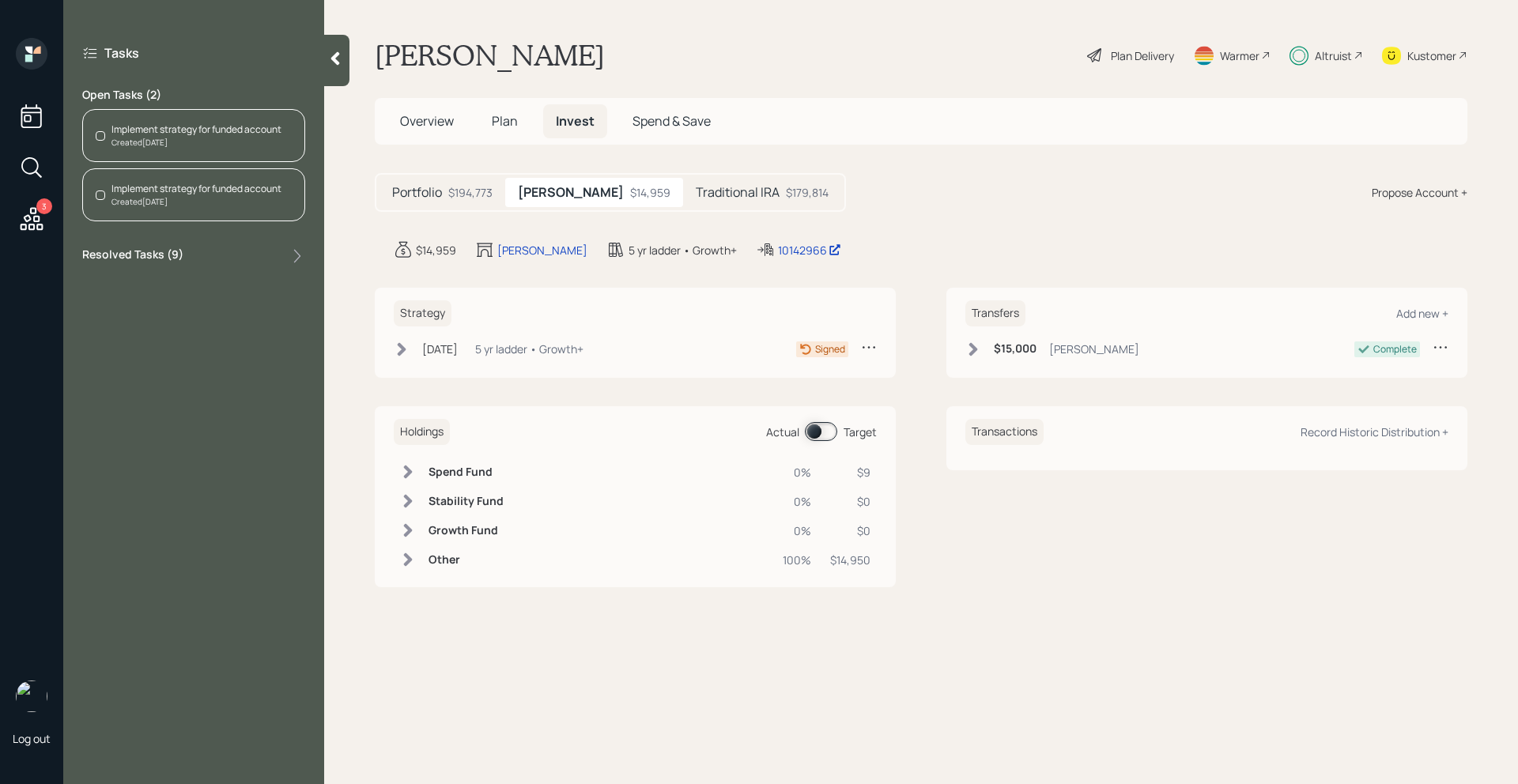
click at [242, 141] on div "Created Today" at bounding box center [196, 142] width 170 height 12
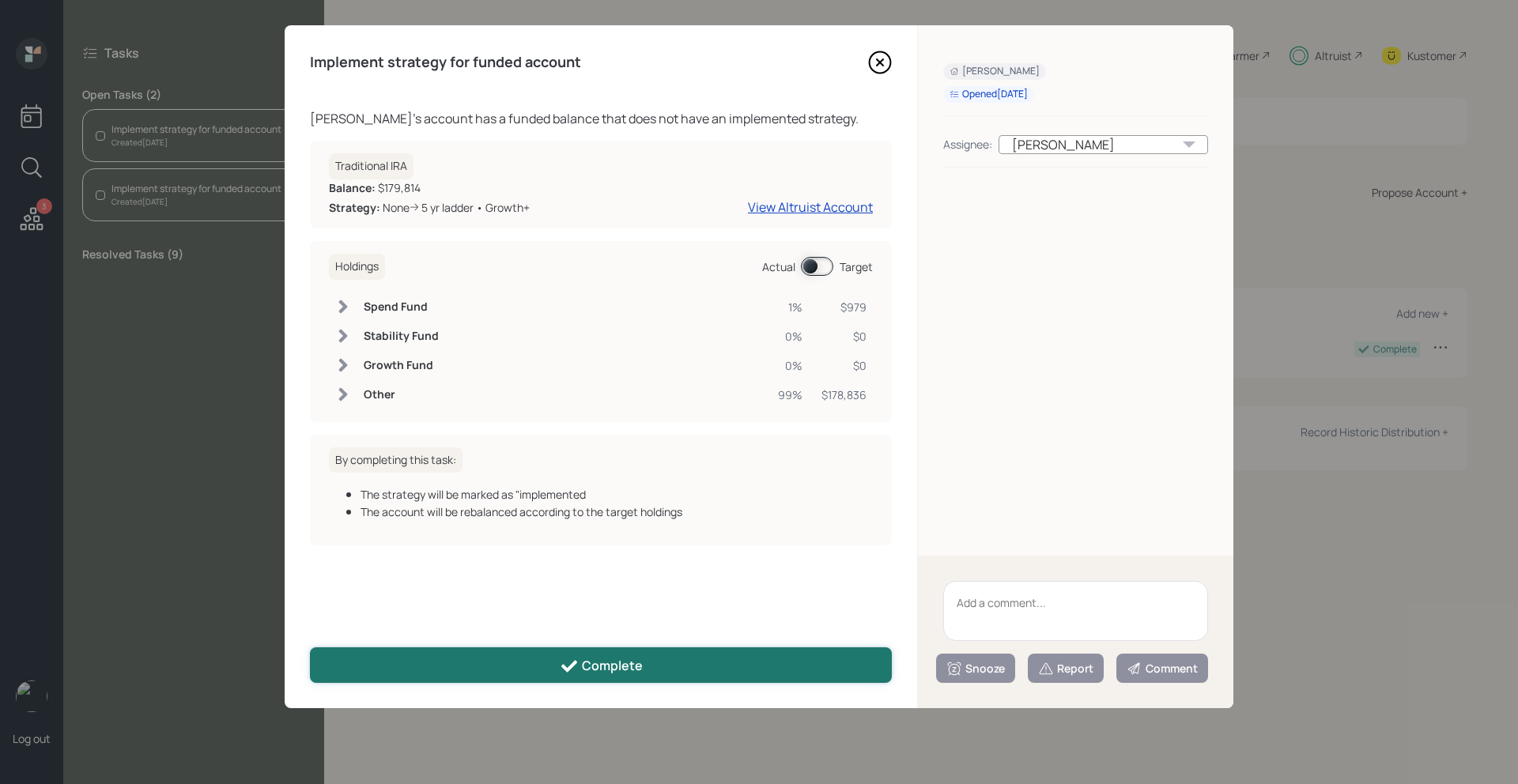
click at [475, 667] on button "Complete" at bounding box center [601, 665] width 582 height 36
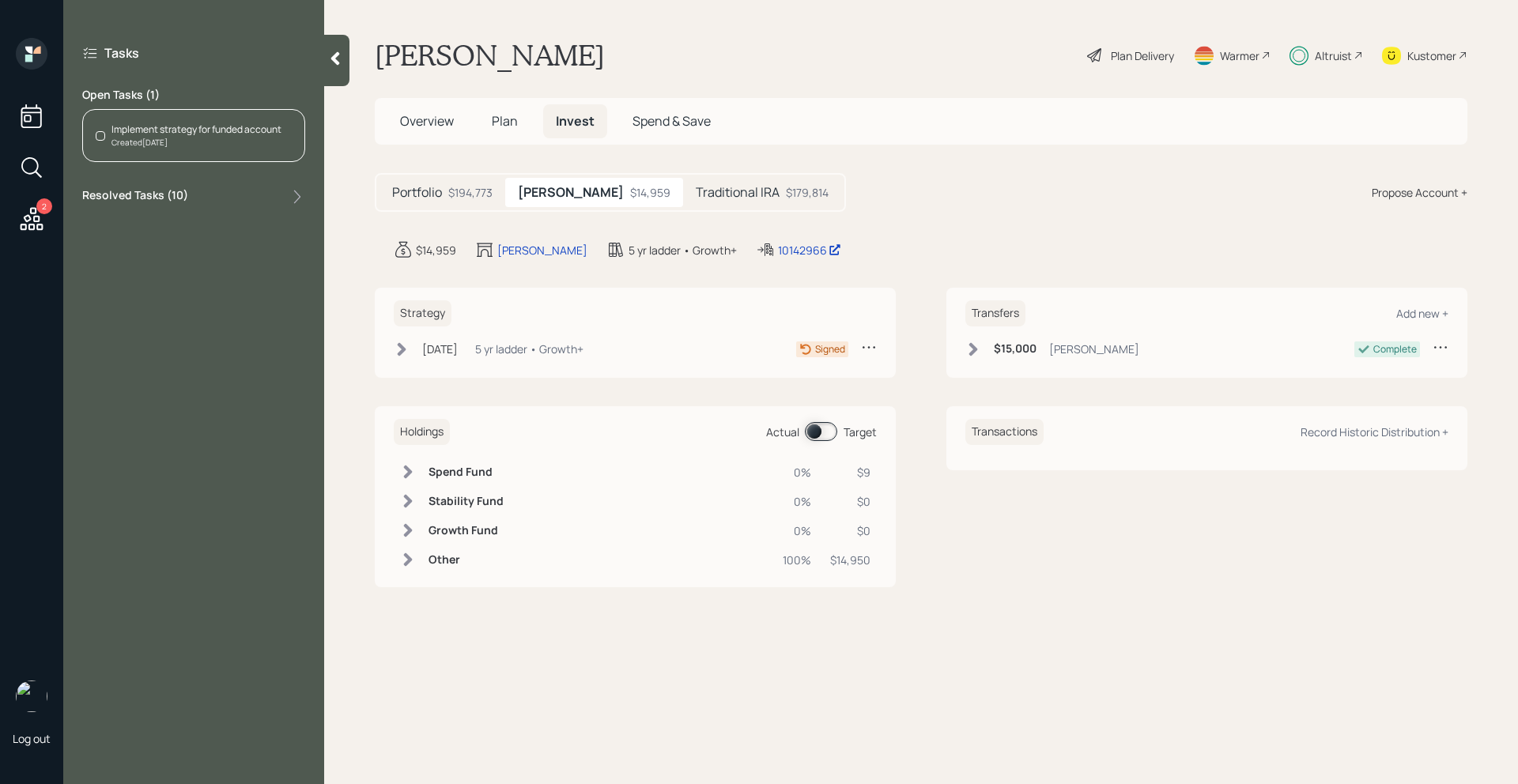
click at [236, 141] on div "Created Today" at bounding box center [196, 142] width 170 height 12
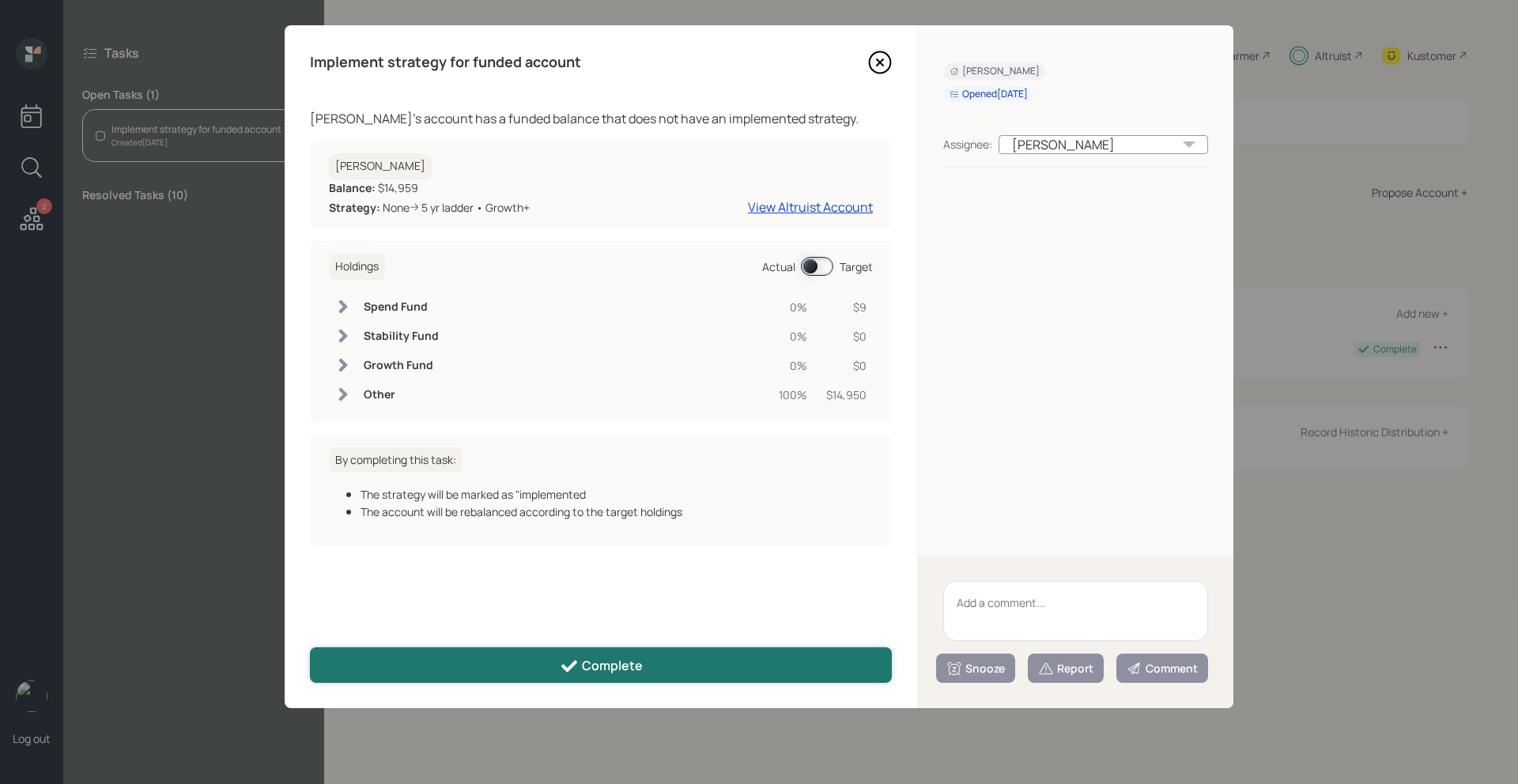
click at [461, 675] on button "Complete" at bounding box center [601, 665] width 582 height 36
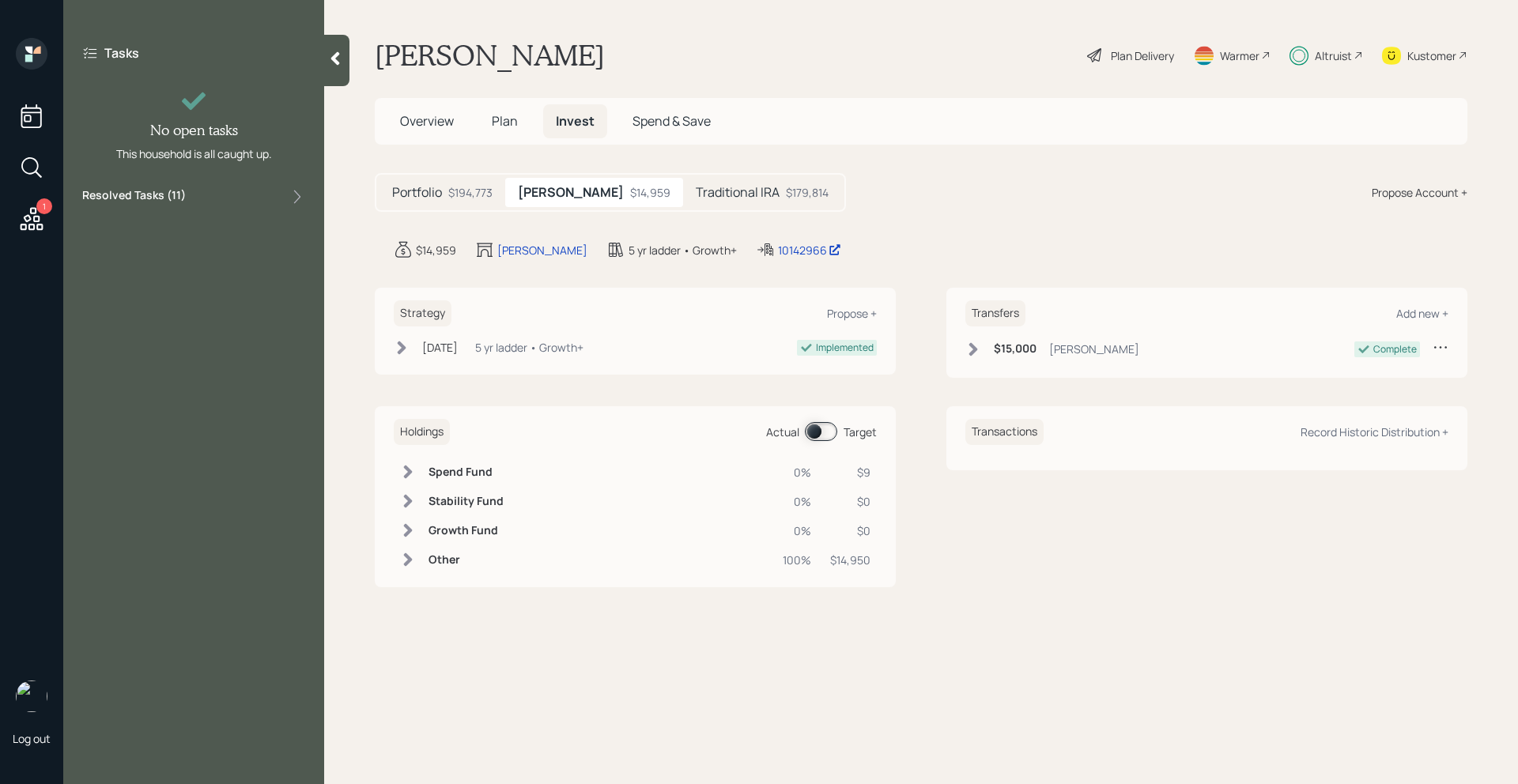
click at [1441, 53] on div "Kustomer" at bounding box center [1432, 55] width 49 height 17
click at [329, 67] on div at bounding box center [337, 61] width 25 height 52
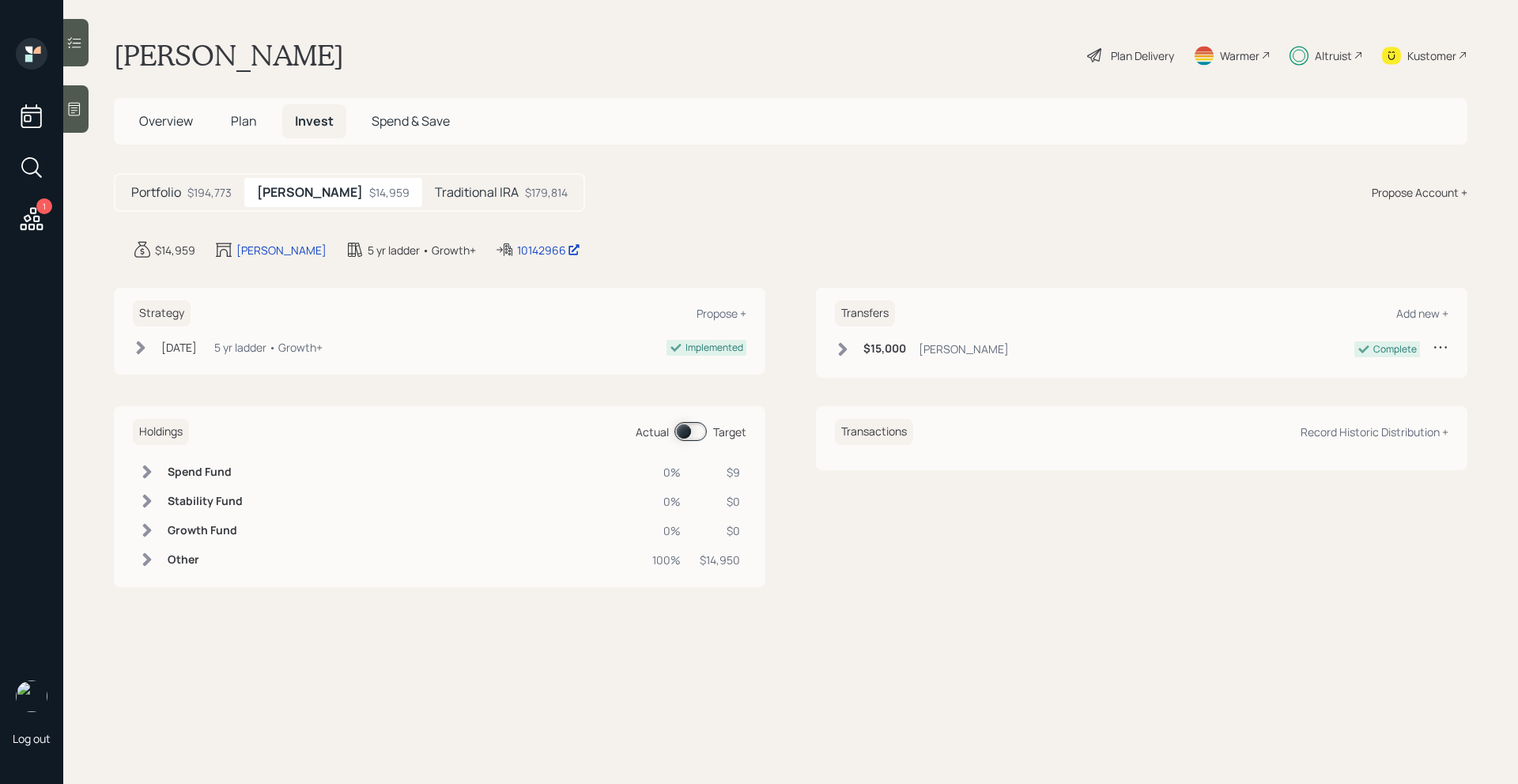
click at [32, 214] on icon at bounding box center [32, 219] width 23 height 23
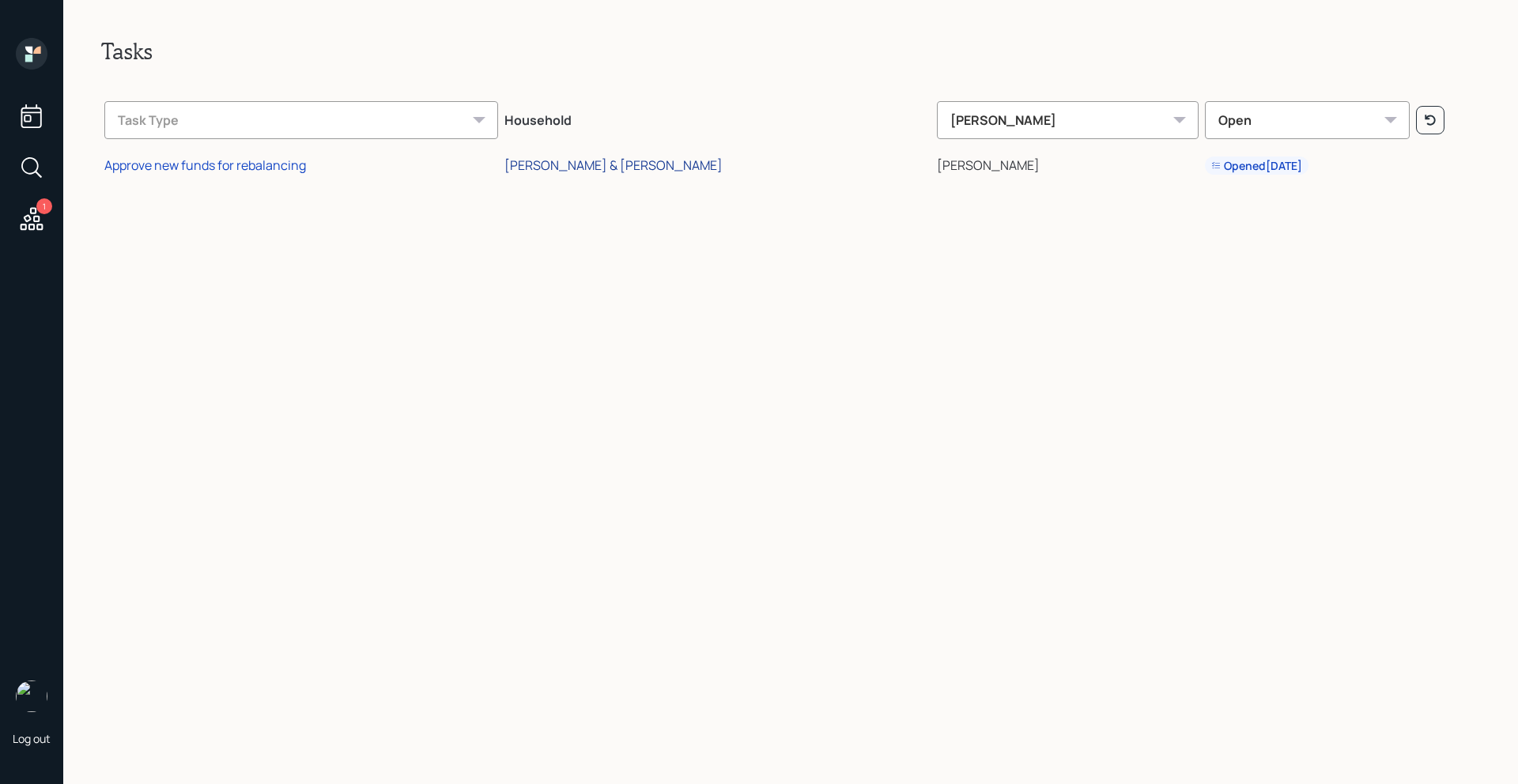
click at [592, 170] on div "[PERSON_NAME] & [PERSON_NAME]" at bounding box center [613, 166] width 218 height 18
